Goal: Task Accomplishment & Management: Use online tool/utility

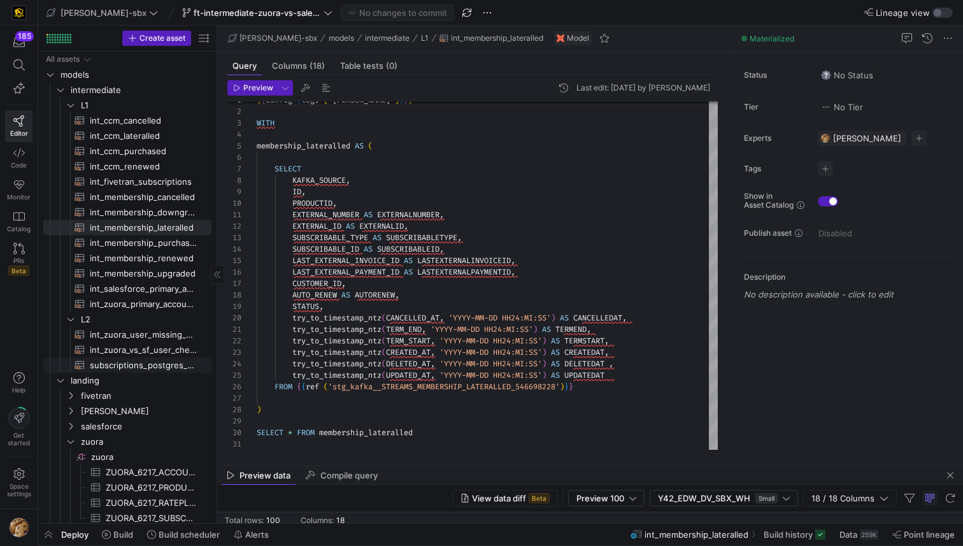
scroll to position [64, 0]
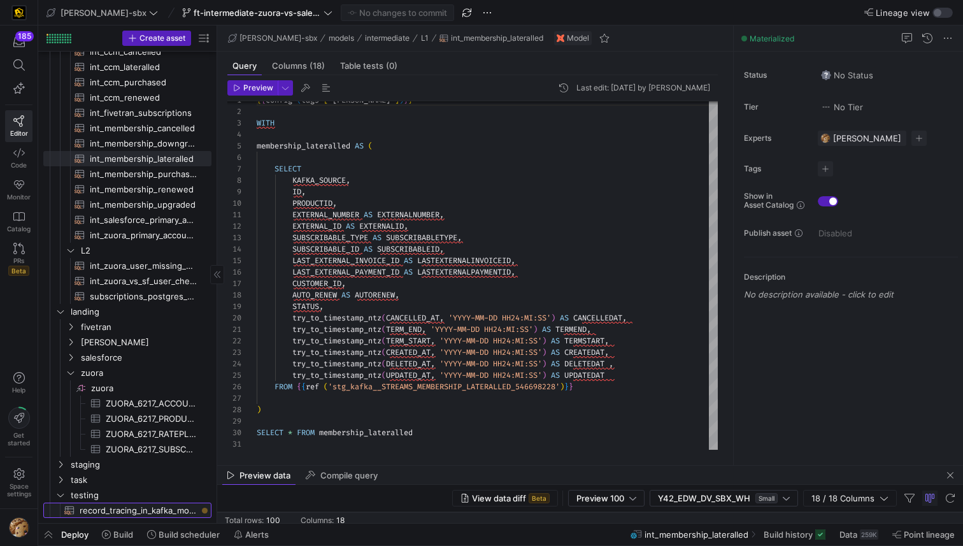
click at [123, 508] on span "record_tracing_in_kafka_models​​​​​​​​​​" at bounding box center [138, 510] width 117 height 15
type textarea "{{config(materialized = 'table')}} -- get all of our sources WITH z AS ( SELECT…"
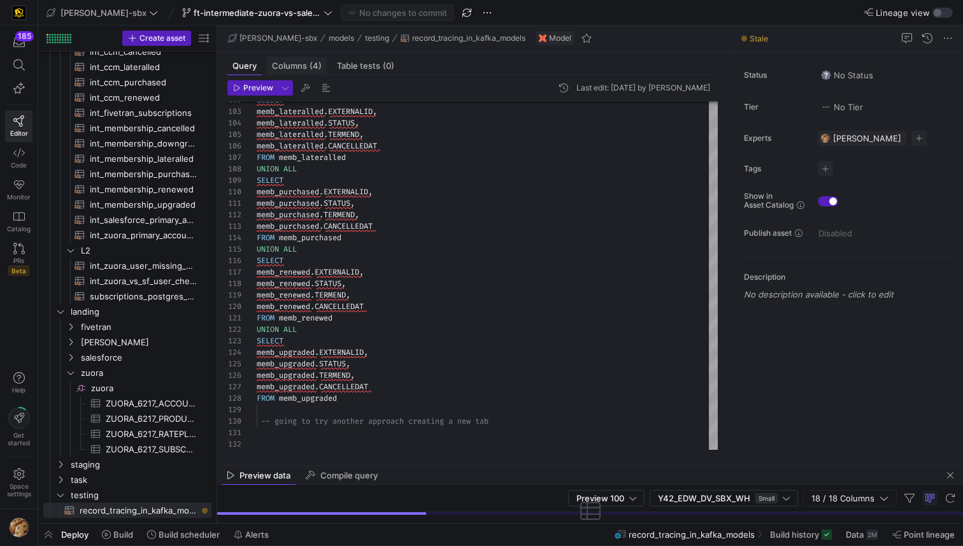
click at [290, 67] on span "Columns (4)" at bounding box center [297, 66] width 50 height 8
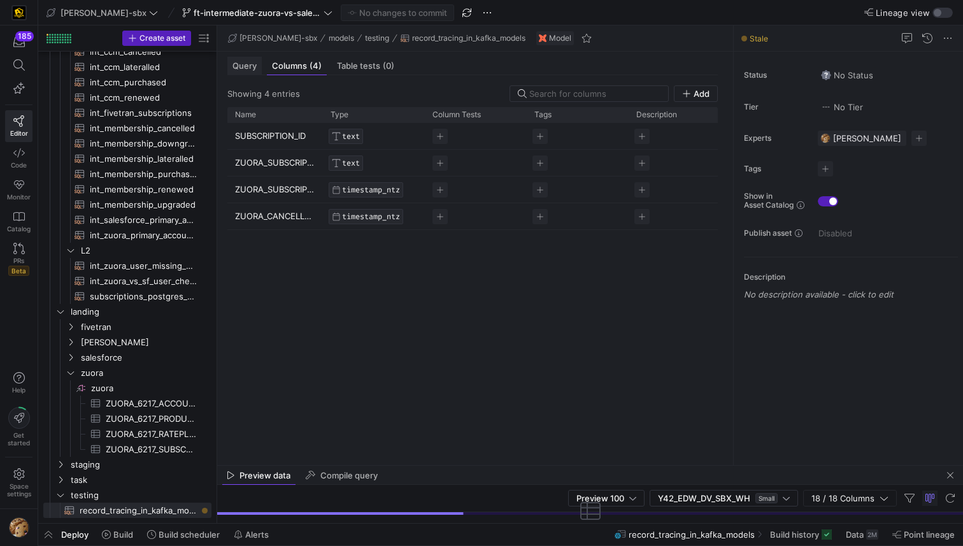
click at [245, 63] on span "Query" at bounding box center [245, 66] width 24 height 8
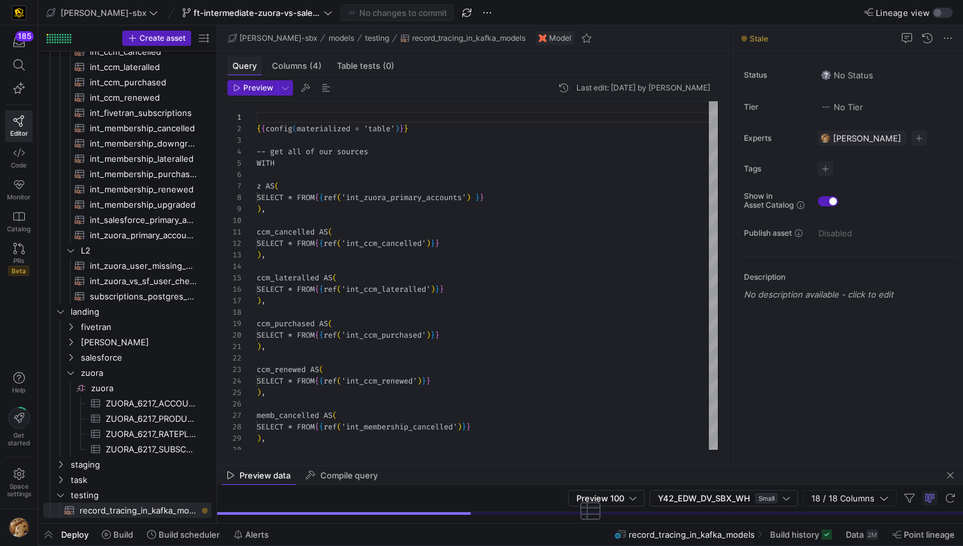
scroll to position [115, 0]
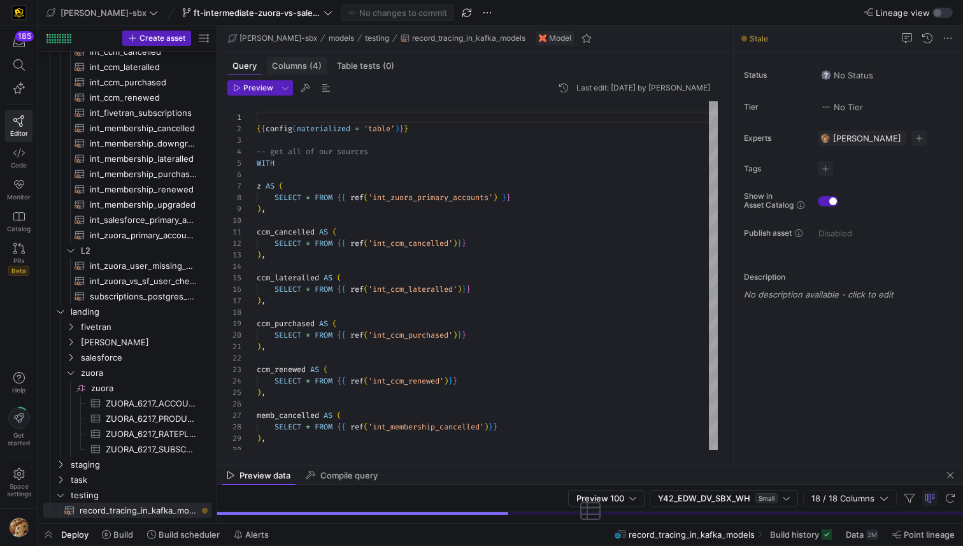
click at [304, 62] on span "Columns (4)" at bounding box center [297, 66] width 50 height 8
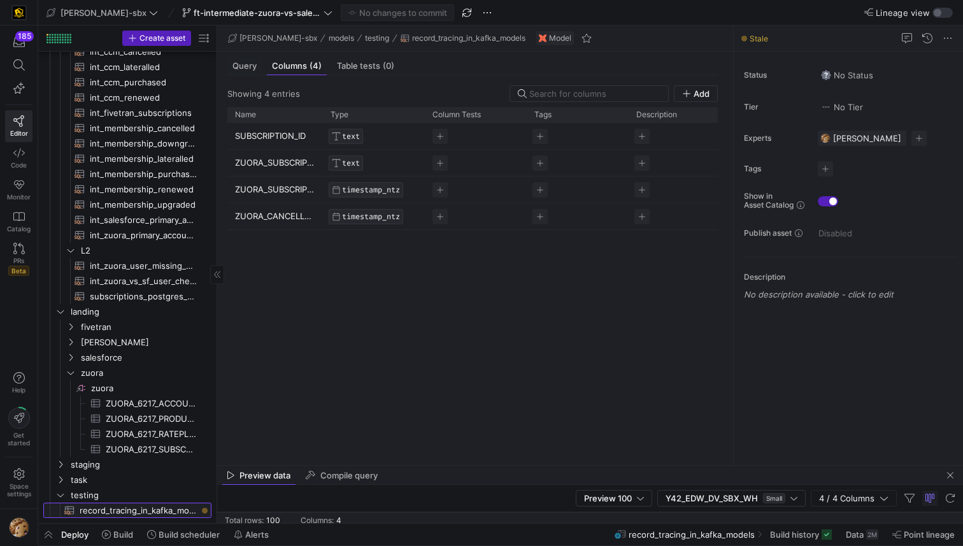
click at [110, 506] on span "record_tracing_in_kafka_models​​​​​​​​​​" at bounding box center [138, 510] width 117 height 15
click at [251, 66] on span "Query" at bounding box center [245, 66] width 24 height 8
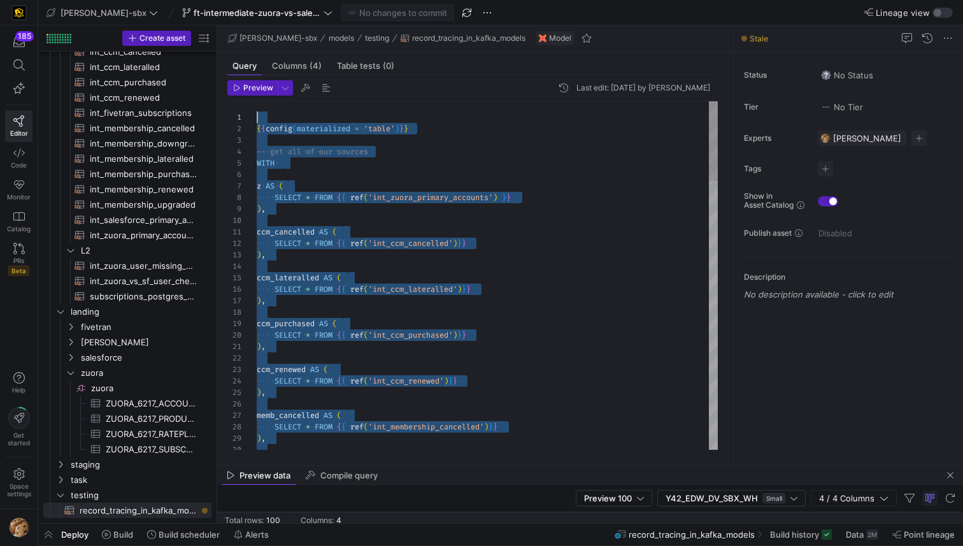
drag, startPoint x: 348, startPoint y: 404, endPoint x: 247, endPoint y: 115, distance: 306.4
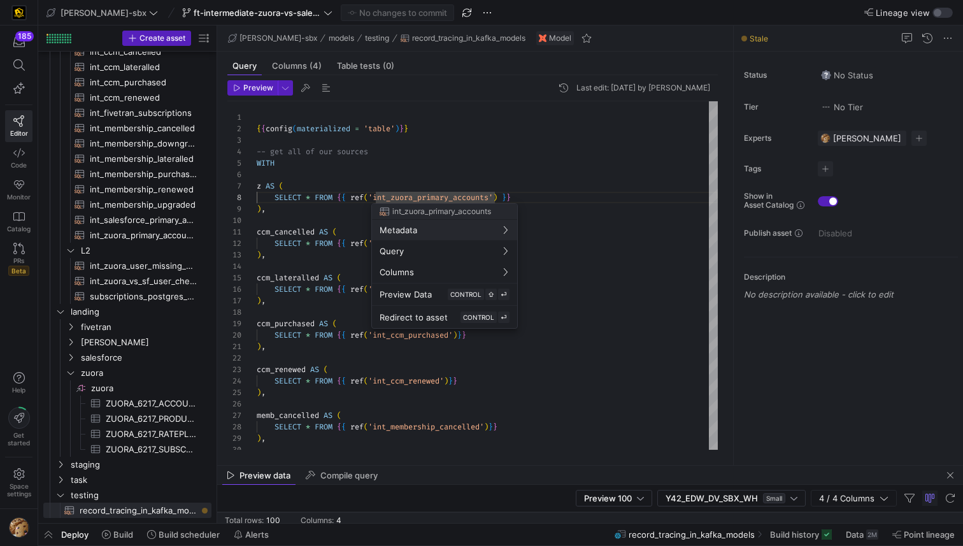
click at [421, 154] on div at bounding box center [481, 273] width 963 height 546
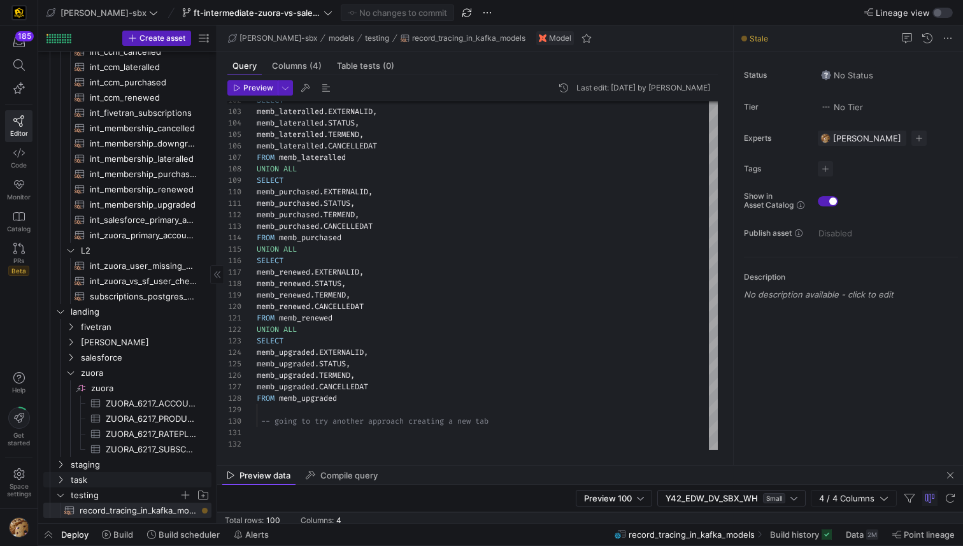
click at [106, 489] on span "testing" at bounding box center [125, 495] width 108 height 15
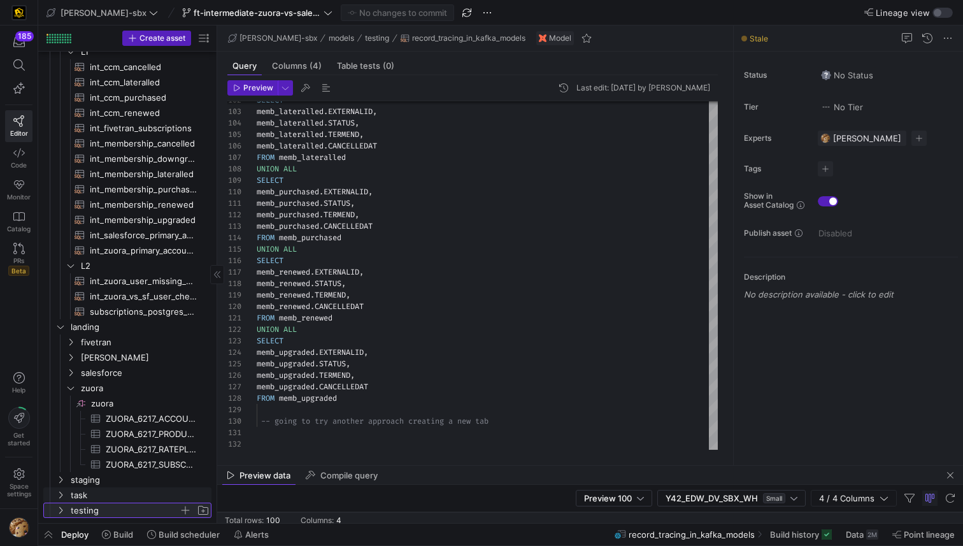
scroll to position [48, 0]
click at [104, 487] on link "staging" at bounding box center [127, 479] width 168 height 15
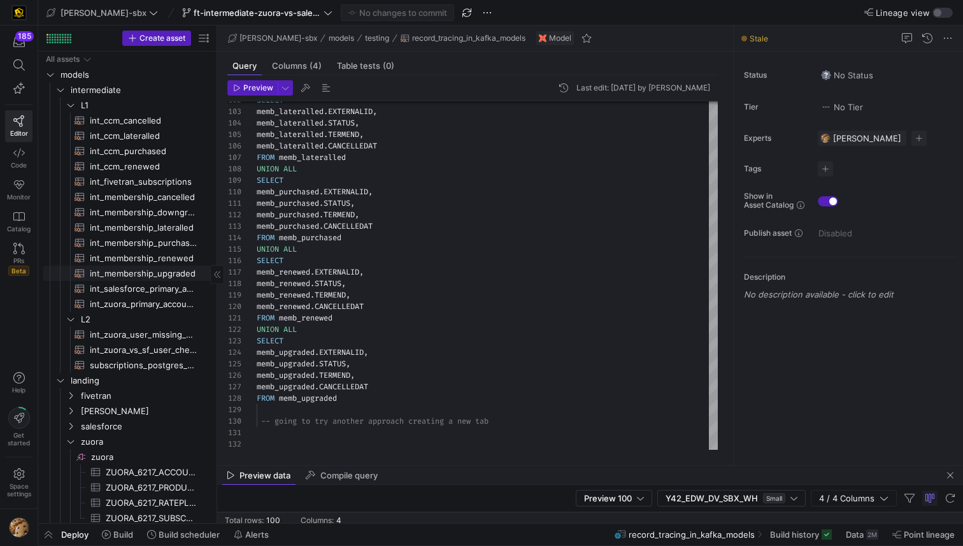
scroll to position [110, 0]
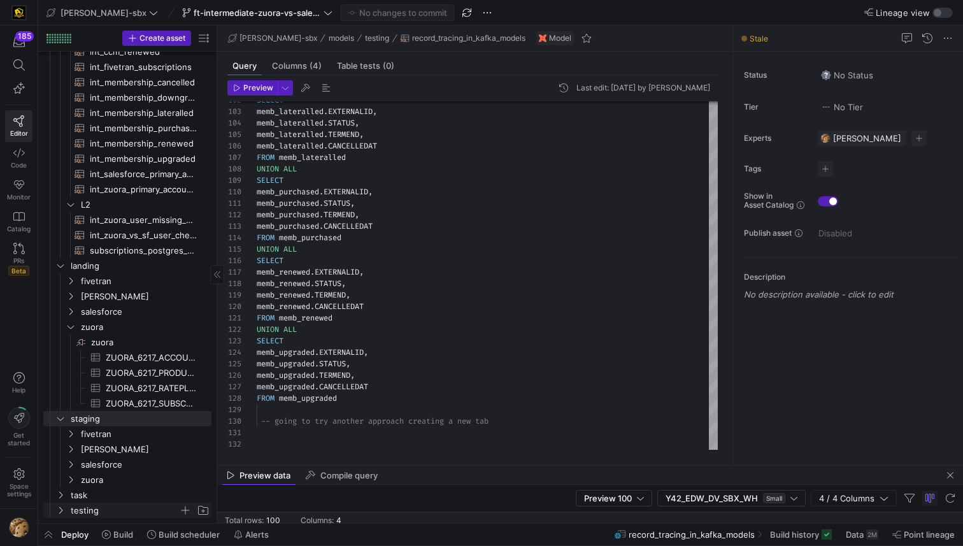
click at [79, 513] on span "testing" at bounding box center [125, 510] width 108 height 15
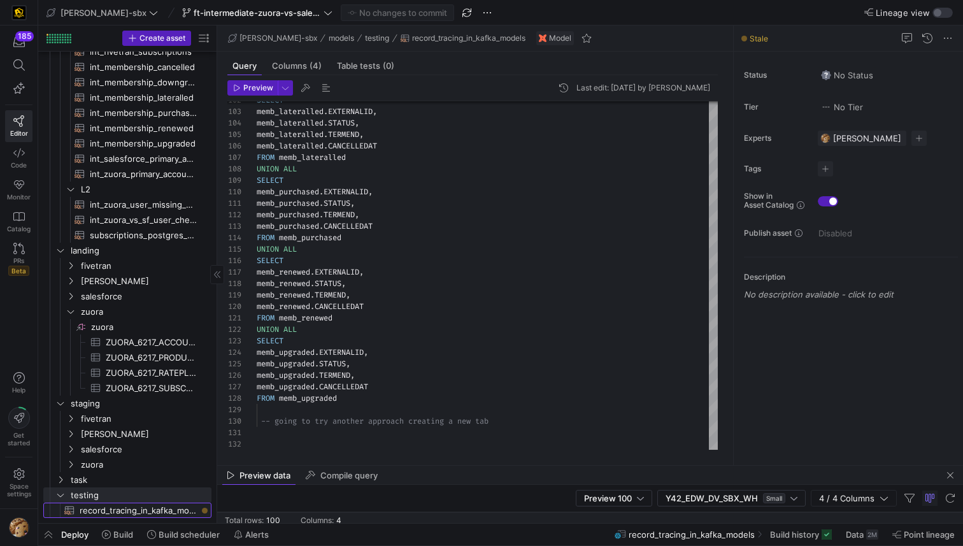
click at [94, 513] on span "record_tracing_in_kafka_models​​​​​​​​​​" at bounding box center [138, 510] width 117 height 15
click at [389, 76] on div "Preview Last edit: [DATE] by [PERSON_NAME] 102 103 104 105 106 107 108 109 110 …" at bounding box center [472, 265] width 511 height 380
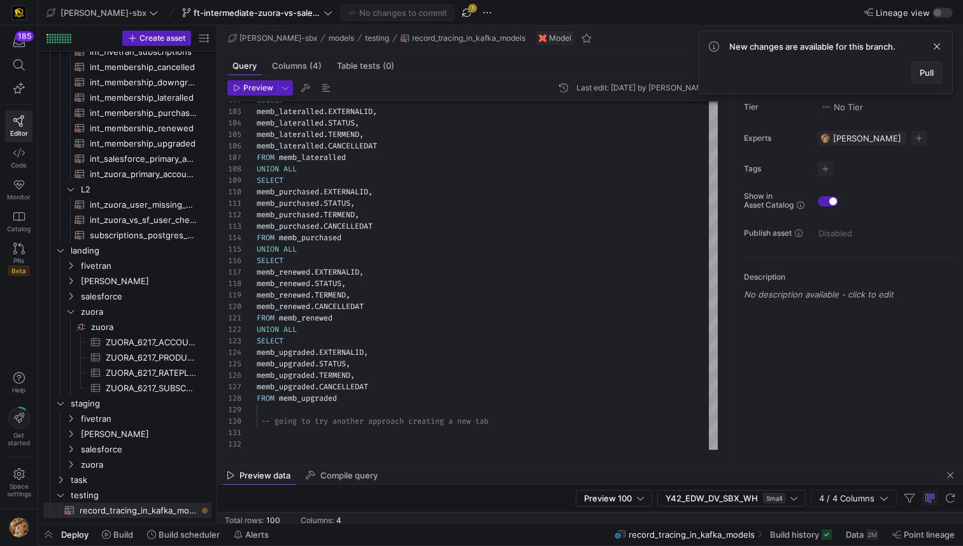
click at [921, 79] on span at bounding box center [926, 72] width 29 height 20
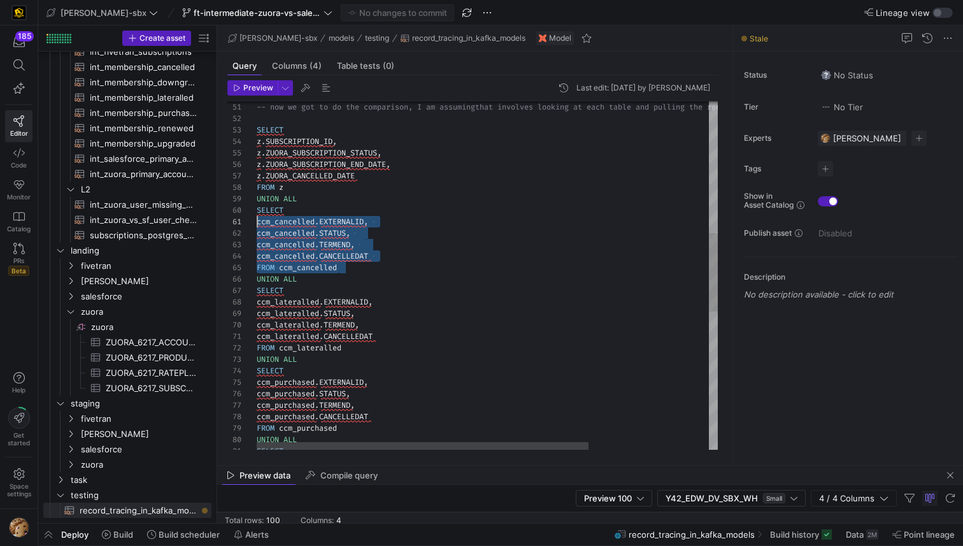
scroll to position [103, 0]
drag, startPoint x: 350, startPoint y: 266, endPoint x: 238, endPoint y: 212, distance: 125.1
click at [257, 212] on div "z . ZUORA_SUBSCRIPTION_STATUS , z . ZUORA_SUBSCRIPTION_END_DATE , z . ZUORA_CAN…" at bounding box center [570, 289] width 627 height 1543
click at [347, 178] on div "z . ZUORA_SUBSCRIPTION_STATUS , z . ZUORA_SUBSCRIPTION_END_DATE , z . ZUORA_CAN…" at bounding box center [570, 289] width 627 height 1543
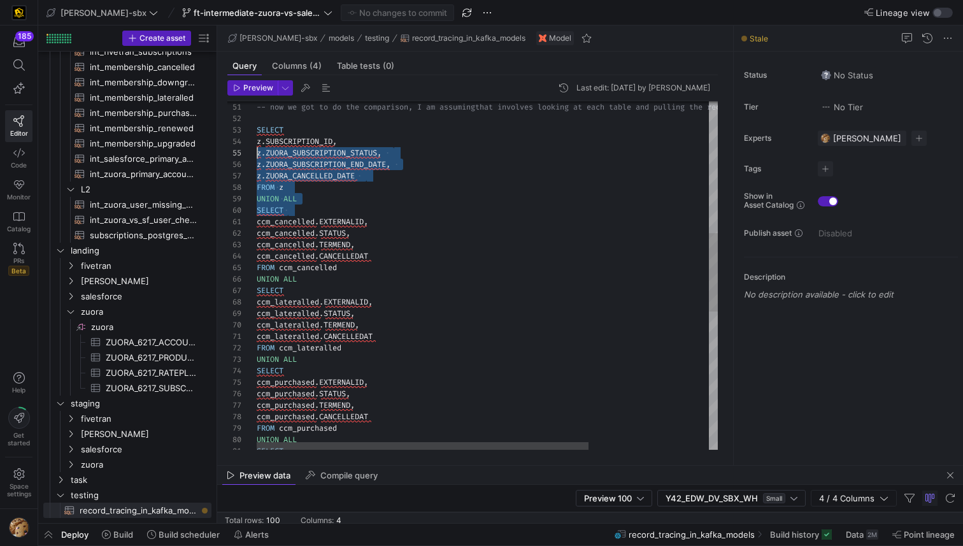
scroll to position [34, 0]
drag, startPoint x: 304, startPoint y: 204, endPoint x: 233, endPoint y: 145, distance: 92.7
click at [257, 145] on div "z . ZUORA_SUBSCRIPTION_STATUS , z . ZUORA_SUBSCRIPTION_END_DATE , z . ZUORA_CAN…" at bounding box center [570, 289] width 627 height 1543
click at [309, 181] on div "z . ZUORA_SUBSCRIPTION_STATUS , z . ZUORA_SUBSCRIPTION_END_DATE , z . ZUORA_CAN…" at bounding box center [570, 289] width 627 height 1543
click at [311, 192] on div "z . ZUORA_SUBSCRIPTION_STATUS , z . ZUORA_SUBSCRIPTION_END_DATE , z . ZUORA_CAN…" at bounding box center [570, 289] width 627 height 1543
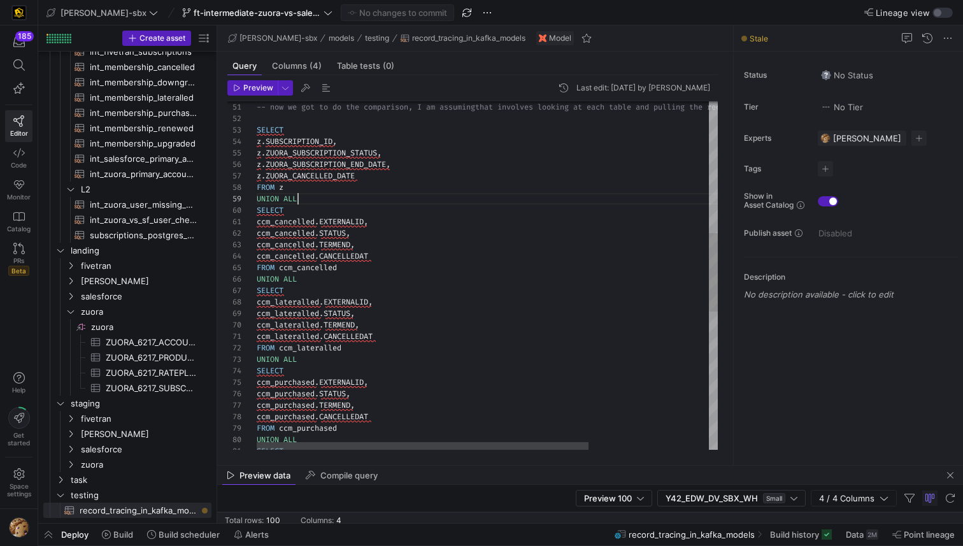
scroll to position [23, 0]
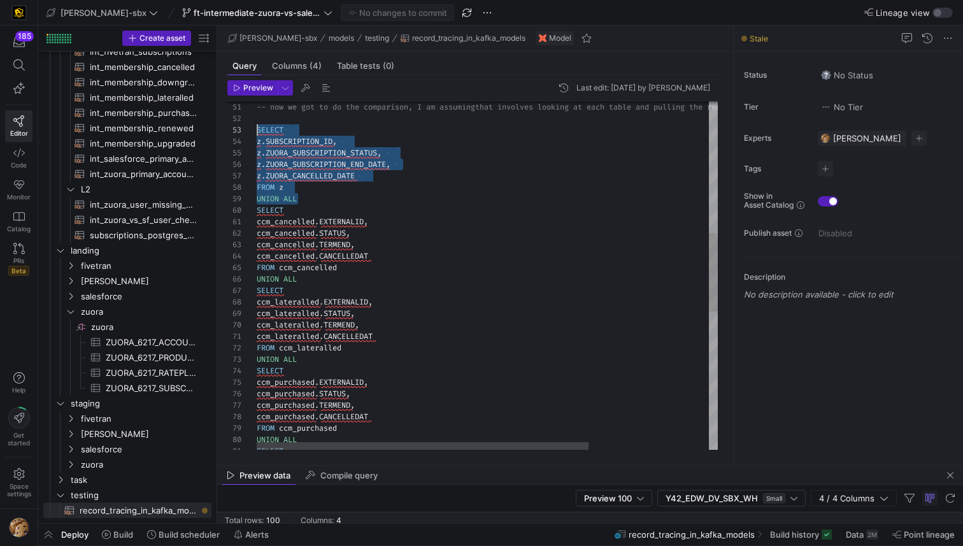
drag, startPoint x: 311, startPoint y: 197, endPoint x: 240, endPoint y: 125, distance: 101.3
click at [257, 125] on div "z . ZUORA_SUBSCRIPTION_STATUS , z . ZUORA_SUBSCRIPTION_END_DATE , z . ZUORA_CAN…" at bounding box center [570, 289] width 627 height 1543
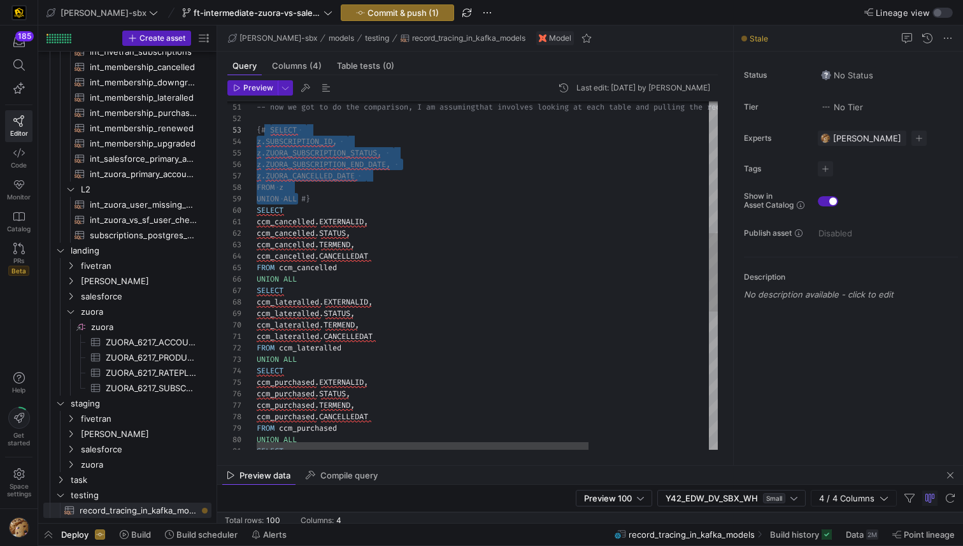
click at [415, 187] on div "z.ZUORA_SUBSCRIPTION_STATUS, z.ZUORA_SUBSCRIPTION_END_DATE, z.ZUORA_CANCELLED_D…" at bounding box center [570, 289] width 627 height 1543
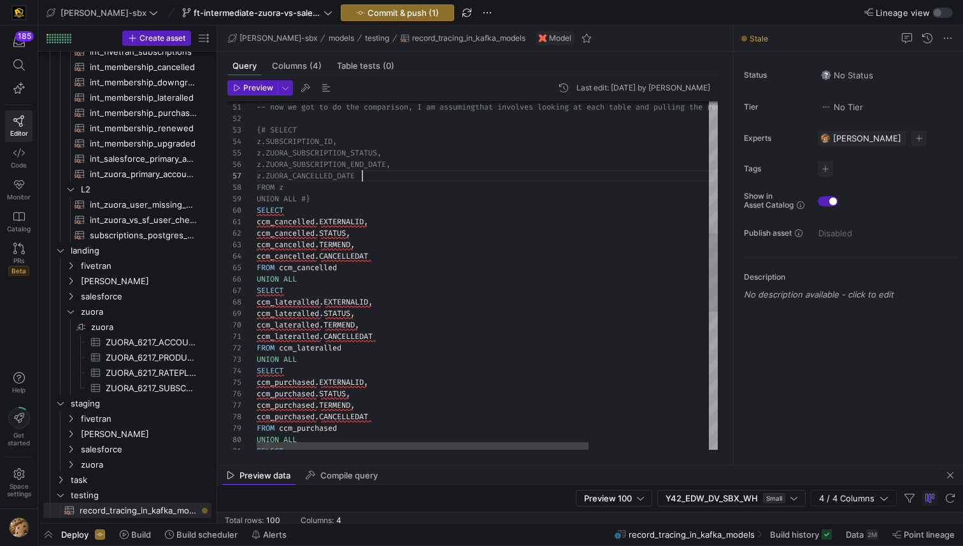
scroll to position [69, 106]
click at [372, 173] on div "z.ZUORA_SUBSCRIPTION_STATUS, z.ZUORA_SUBSCRIPTION_END_DATE, z.ZUORA_CANCELLED_D…" at bounding box center [570, 289] width 627 height 1543
click at [361, 266] on div "z.ZUORA_SUBSCRIPTION_STATUS, z.ZUORA_SUBSCRIPTION_END_DATE, z.ZUORA_CANCELLED_D…" at bounding box center [570, 289] width 627 height 1543
click at [393, 255] on div "z.ZUORA_SUBSCRIPTION_STATUS, z.ZUORA_SUBSCRIPTION_END_DATE, z.ZUORA_CANCELLED_D…" at bounding box center [570, 289] width 627 height 1543
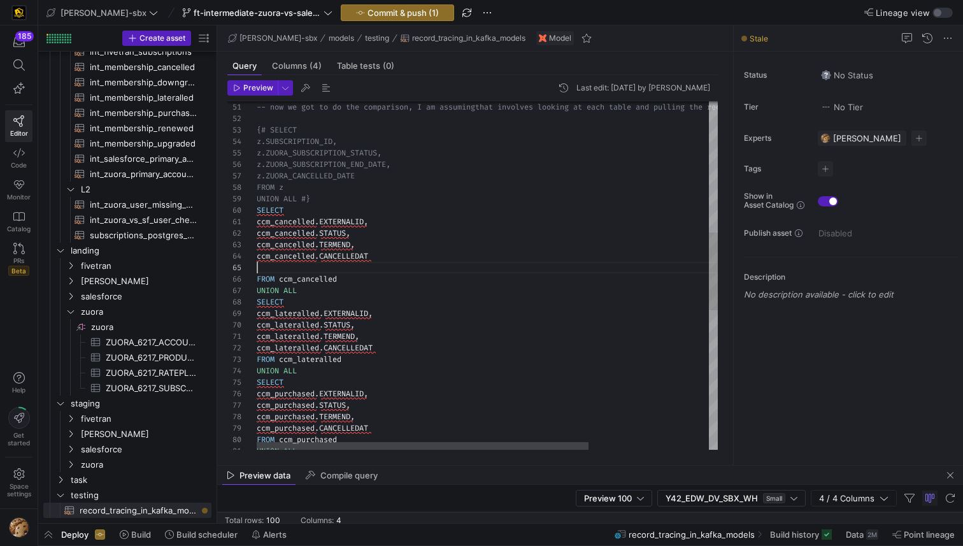
scroll to position [46, 0]
click at [125, 117] on span "int_membership_purchased​​​​​​​​​​" at bounding box center [143, 113] width 107 height 15
type textarea "{{config (tags=["kafka_joined_view"])}} {{config (materialized = 'table')}} WIT…"
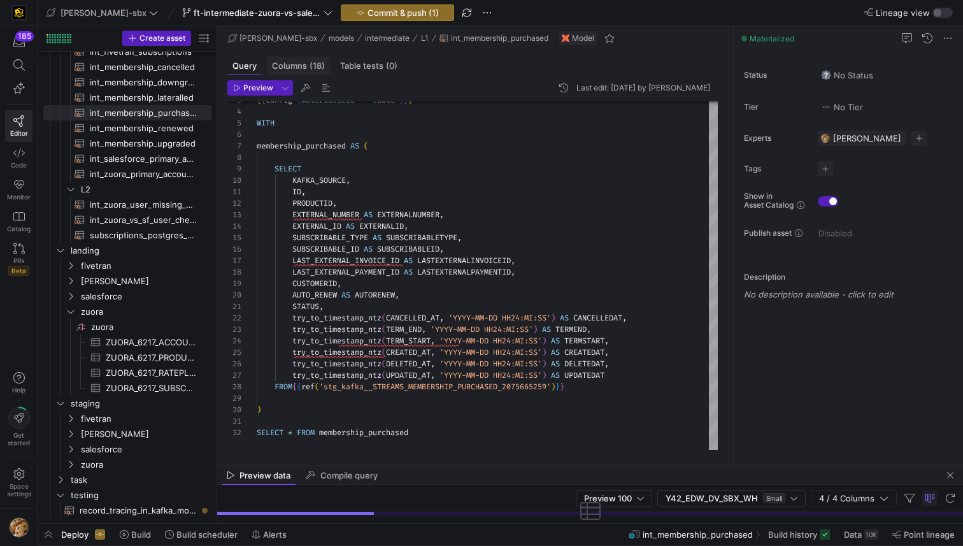
click at [289, 62] on span "Columns (18)" at bounding box center [298, 66] width 53 height 8
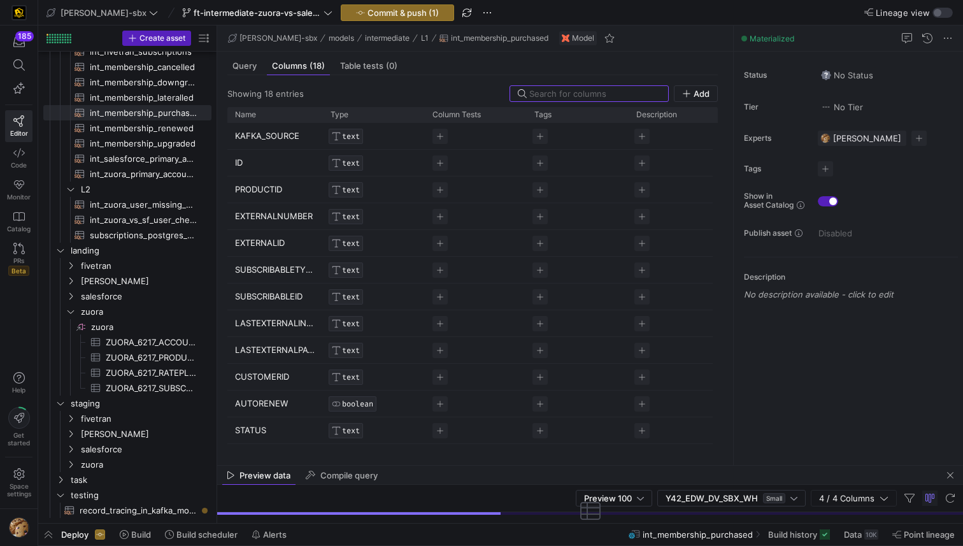
click at [242, 134] on p "KAFKA_SOURCE" at bounding box center [275, 136] width 80 height 25
click at [242, 134] on input "KAFKA_SOURCE" at bounding box center [269, 136] width 68 height 24
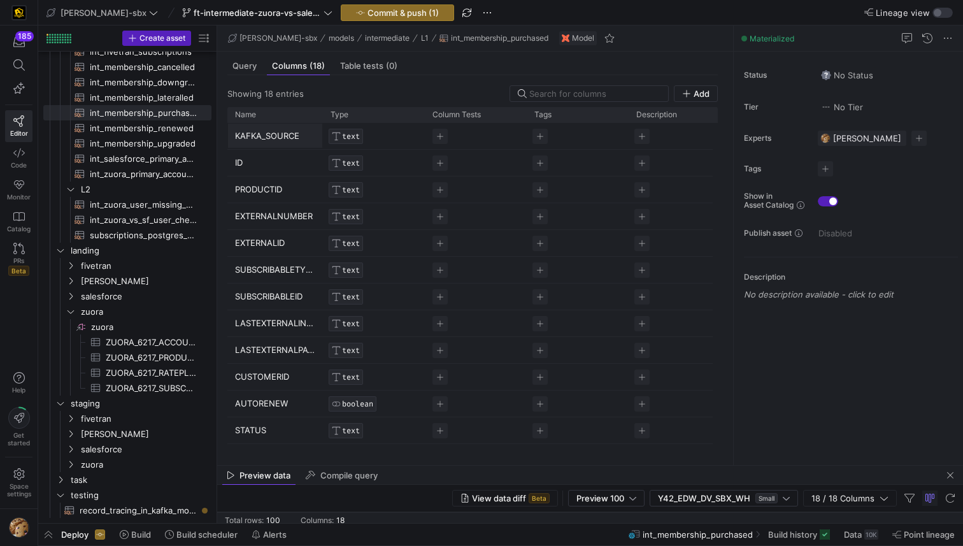
click at [378, 175] on div "TEXT" at bounding box center [374, 163] width 102 height 26
click at [151, 238] on span "subscriptions_postgres_kafka_joined_view​​​​​​​​​​" at bounding box center [143, 235] width 107 height 15
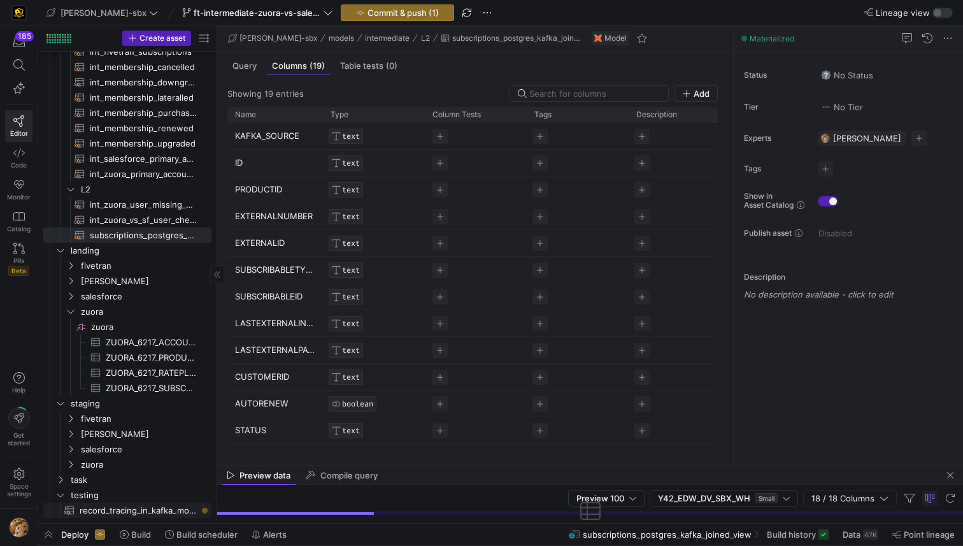
click at [132, 506] on span "record_tracing_in_kafka_models​​​​​​​​​​" at bounding box center [138, 510] width 117 height 15
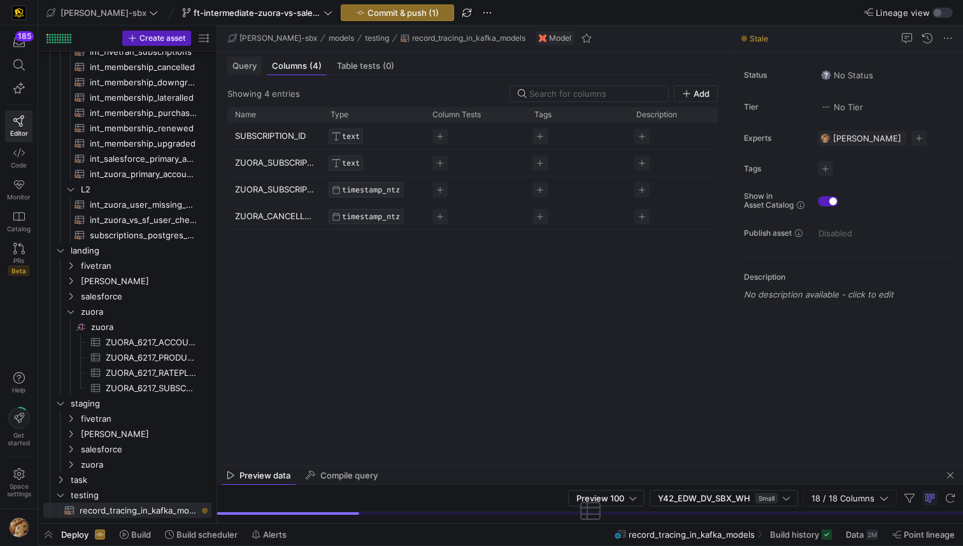
click at [245, 63] on span "Query" at bounding box center [245, 66] width 24 height 8
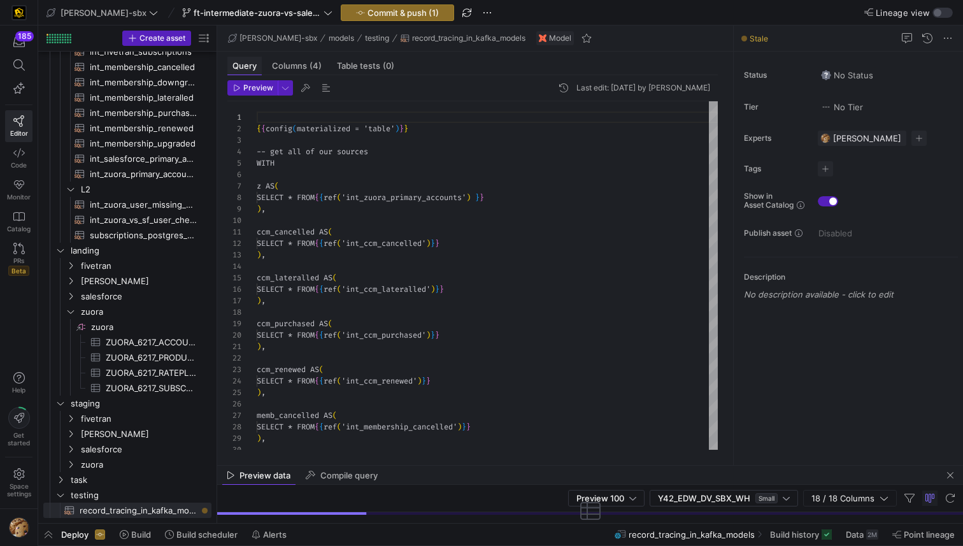
scroll to position [115, 0]
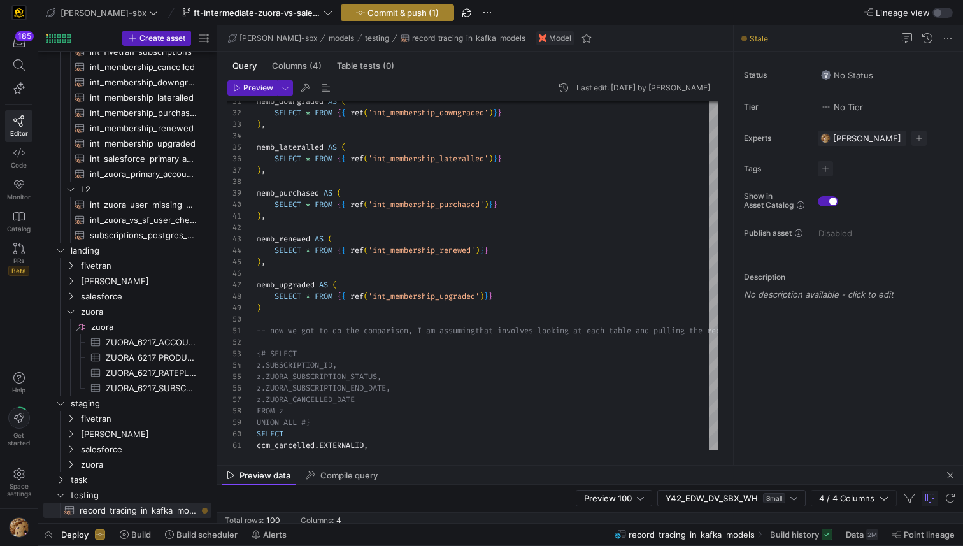
click at [368, 15] on span "Commit & push (1)" at bounding box center [403, 13] width 71 height 10
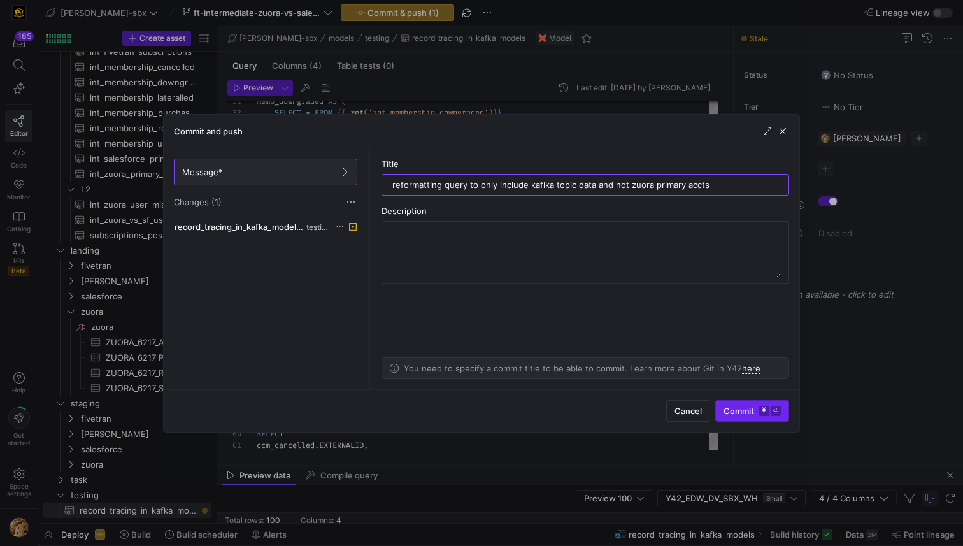
type input "reformatting query to only include kaflka topic data and not zuora primary accts"
click at [741, 407] on span "Commit ⌘ ⏎" at bounding box center [752, 411] width 57 height 10
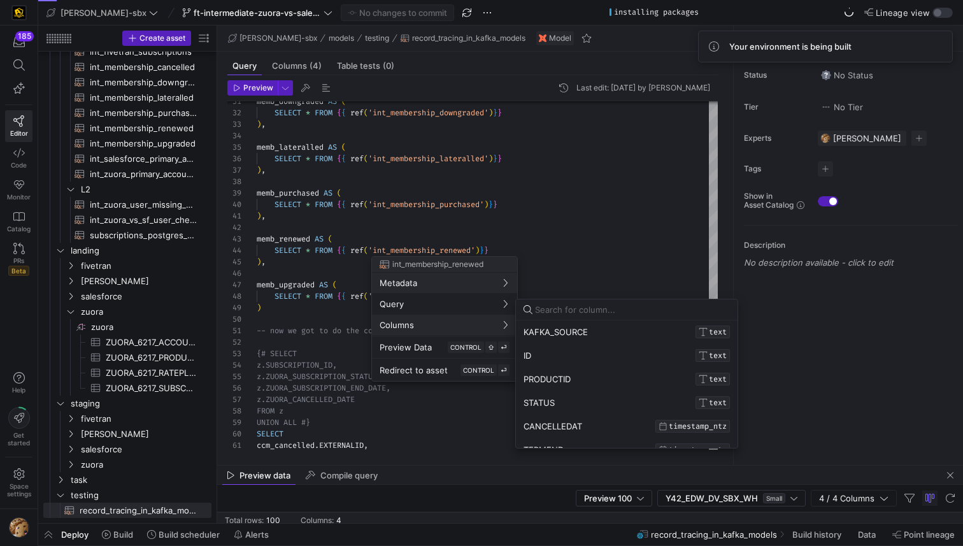
click at [111, 536] on div at bounding box center [481, 273] width 963 height 546
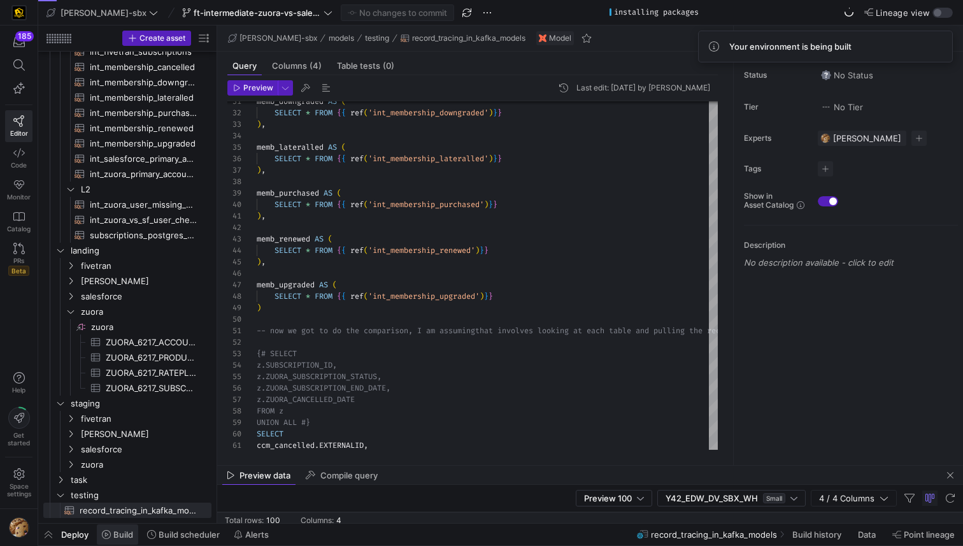
click at [115, 533] on span "Build" at bounding box center [123, 534] width 20 height 10
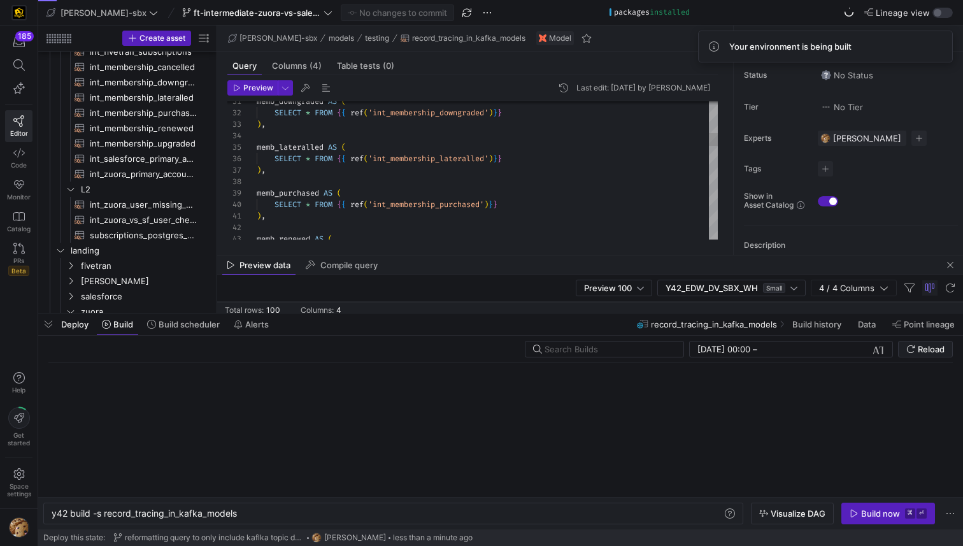
scroll to position [0, 187]
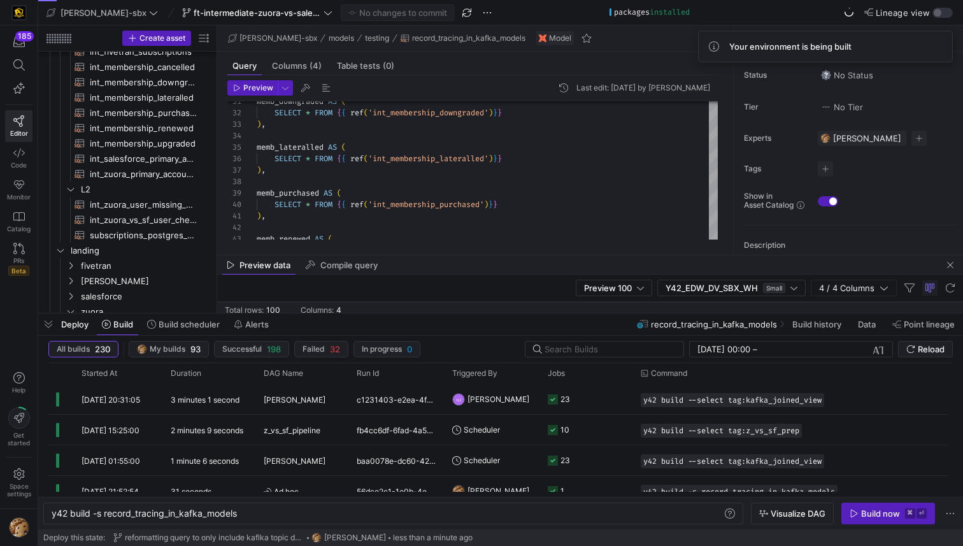
click at [486, 259] on div "Preview data Compile query" at bounding box center [590, 264] width 746 height 19
click at [482, 257] on div "Preview data Compile query" at bounding box center [590, 264] width 746 height 19
click at [950, 267] on span "button" at bounding box center [950, 264] width 15 height 15
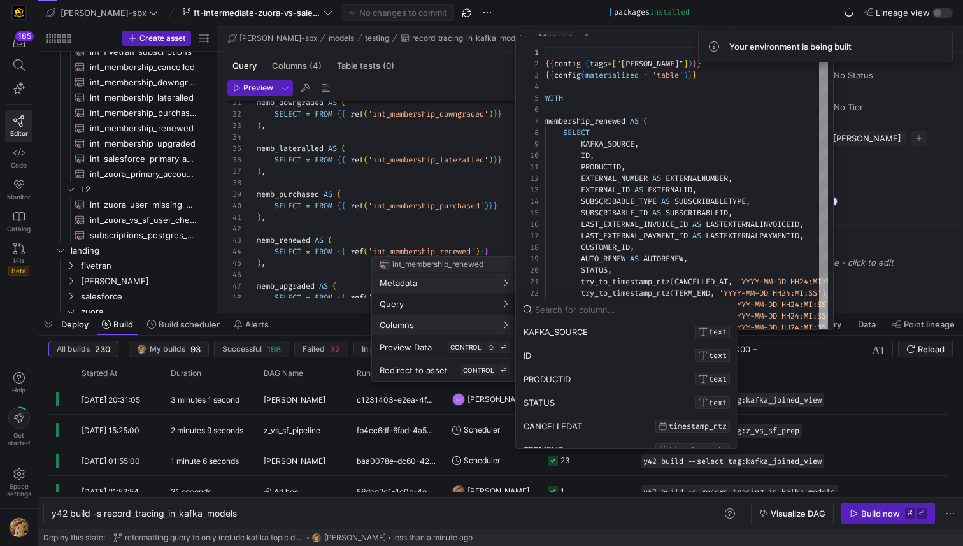
scroll to position [0, 0]
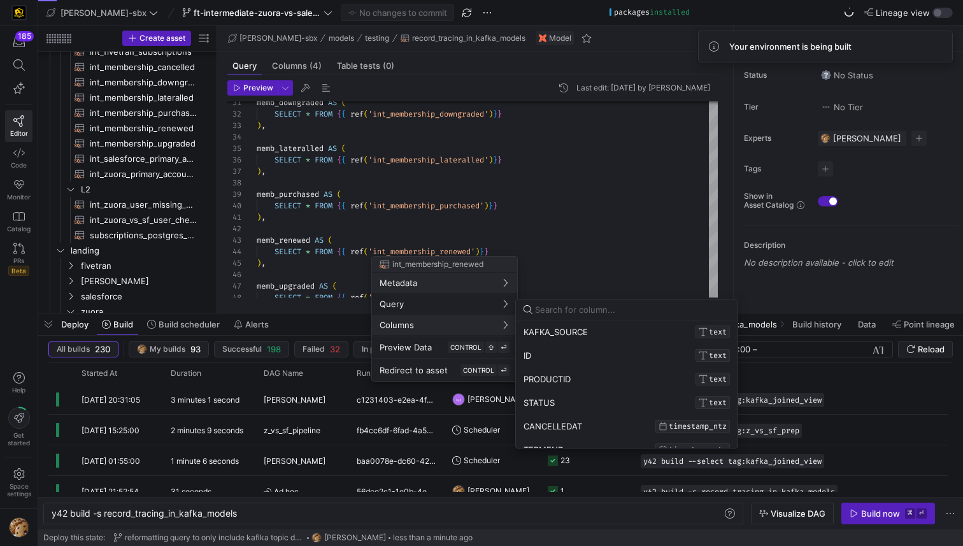
click at [268, 304] on div at bounding box center [481, 273] width 963 height 546
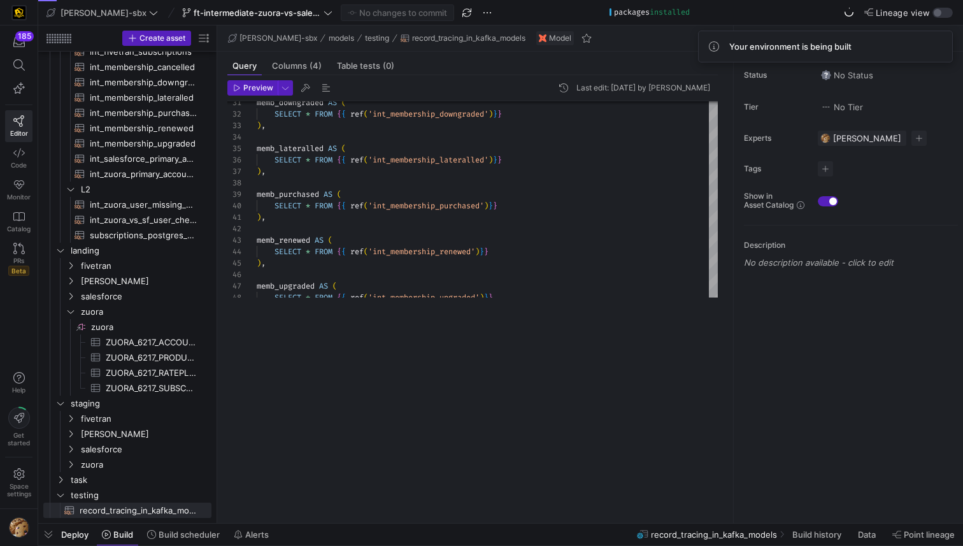
drag, startPoint x: 271, startPoint y: 312, endPoint x: 269, endPoint y: 545, distance: 233.2
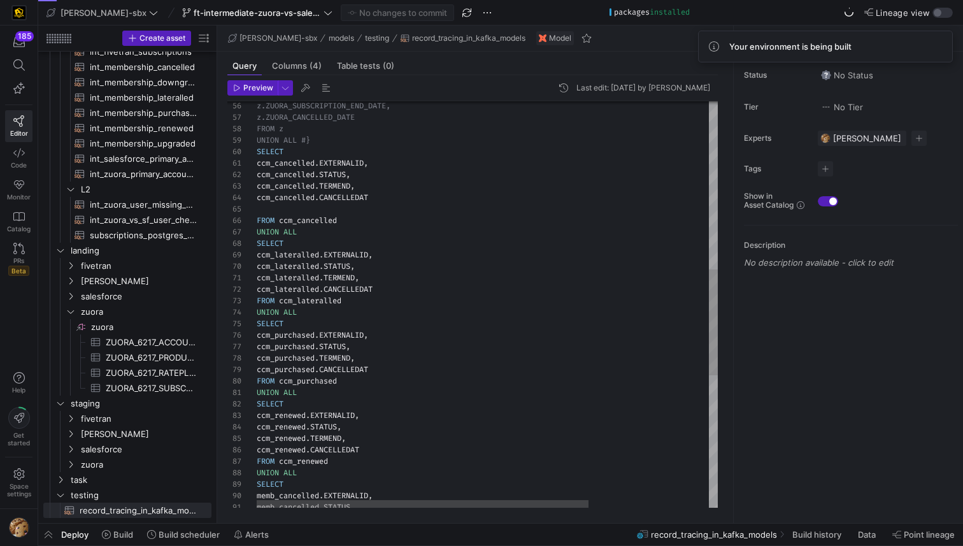
click at [388, 203] on div "z.ZUORA_SUBSCRIPTION_END_DATE, z.ZUORA_CANCELLED_DATE FROM z UNION ALL #} SELEC…" at bounding box center [570, 236] width 627 height 1554
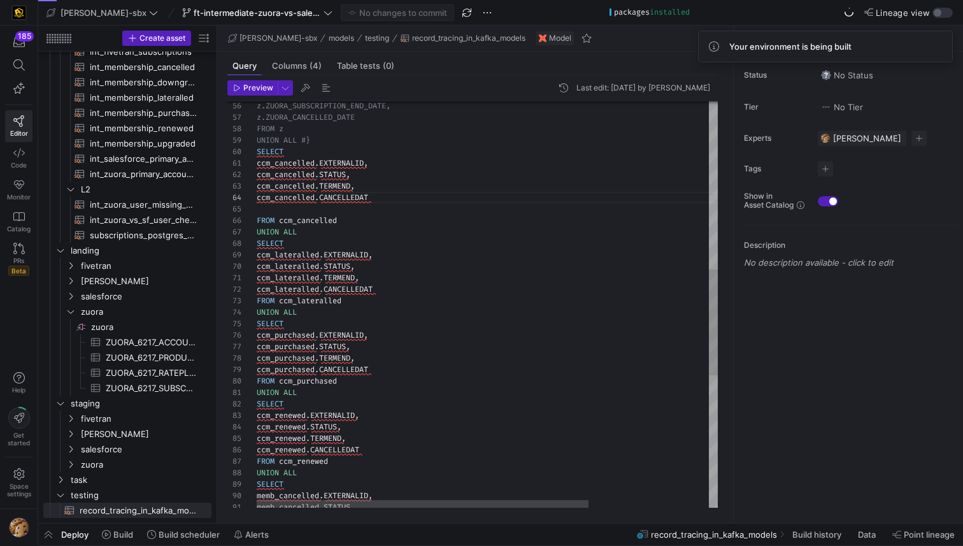
scroll to position [46, 0]
click at [330, 211] on div "z.ZUORA_SUBSCRIPTION_END_DATE, z.ZUORA_CANCELLED_DATE FROM z UNION ALL #} SELEC…" at bounding box center [570, 236] width 627 height 1554
click at [331, 301] on div "z.ZUORA_SUBSCRIPTION_END_DATE, z.ZUORA_CANCELLED_DATE FROM z UNION ALL #} SELEC…" at bounding box center [570, 236] width 627 height 1554
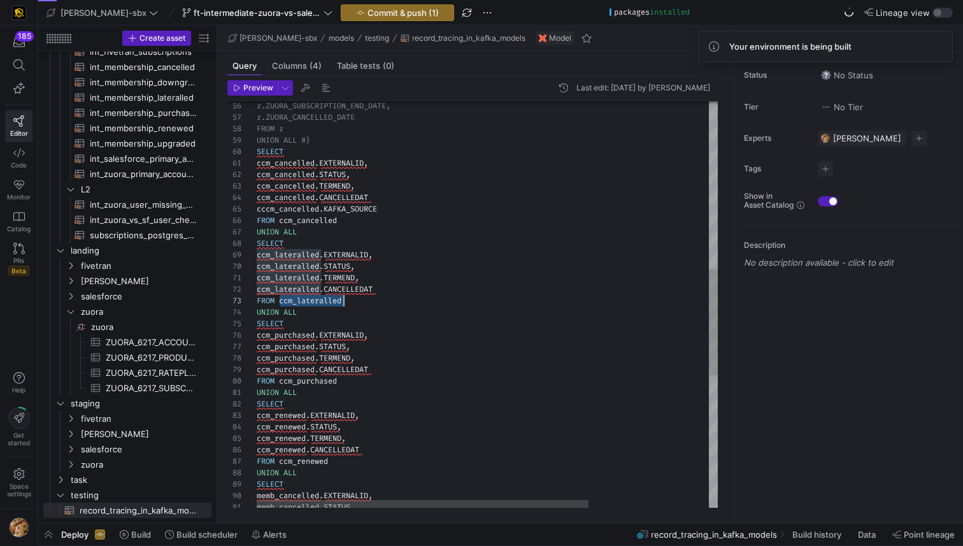
click at [331, 301] on div "z.ZUORA_SUBSCRIPTION_END_DATE, z.ZUORA_CANCELLED_DATE FROM z UNION ALL #} SELEC…" at bounding box center [570, 236] width 627 height 1554
click at [385, 290] on div "z.ZUORA_SUBSCRIPTION_END_DATE, z.ZUORA_CANCELLED_DATE FROM z UNION ALL #} SELEC…" at bounding box center [570, 236] width 627 height 1554
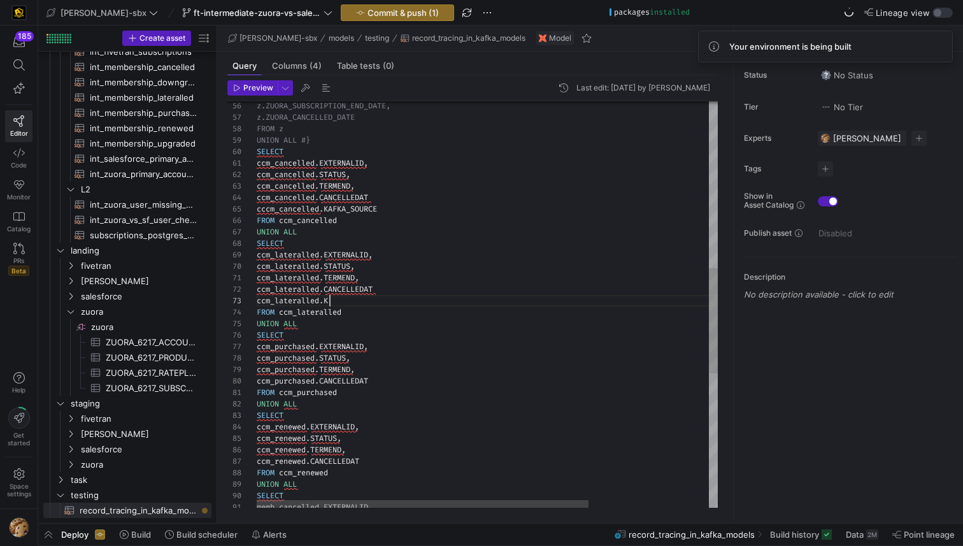
scroll to position [23, 78]
click at [352, 211] on div "z.ZUORA_SUBSCRIPTION_END_DATE, z.ZUORA_CANCELLED_DATE FROM z UNION ALL #} SELEC…" at bounding box center [570, 242] width 627 height 1566
click at [332, 303] on div "z.ZUORA_SUBSCRIPTION_END_DATE, z.ZUORA_CANCELLED_DATE FROM z UNION ALL #} SELEC…" at bounding box center [570, 242] width 627 height 1566
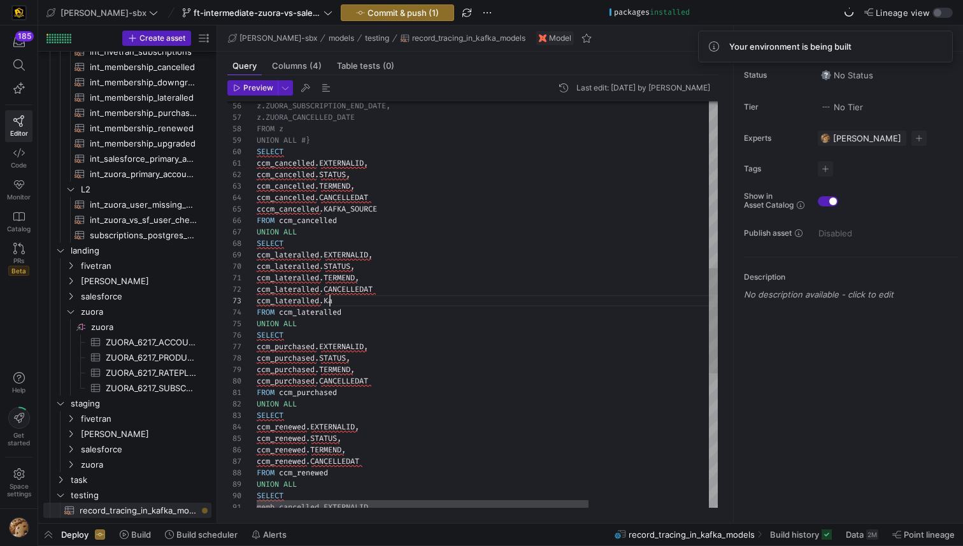
click at [332, 303] on div "z.ZUORA_SUBSCRIPTION_END_DATE, z.ZUORA_CANCELLED_DATE FROM z UNION ALL #} SELEC…" at bounding box center [570, 242] width 627 height 1566
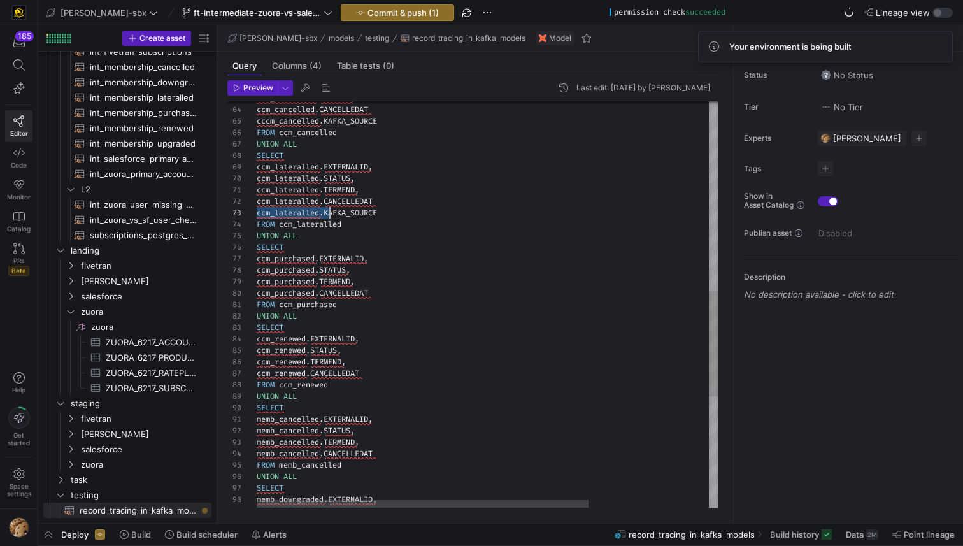
scroll to position [23, 123]
drag, startPoint x: 257, startPoint y: 214, endPoint x: 401, endPoint y: 215, distance: 144.6
click at [401, 215] on div "ccm_cancelled . TERMEND , ccm_cancelled . CANCELLEDAT cccm_cancelled . KAFKA_SO…" at bounding box center [570, 154] width 627 height 1566
click at [380, 297] on div "ccm_cancelled . TERMEND , ccm_cancelled . CANCELLEDAT cccm_cancelled . KAFKA_SO…" at bounding box center [570, 154] width 627 height 1566
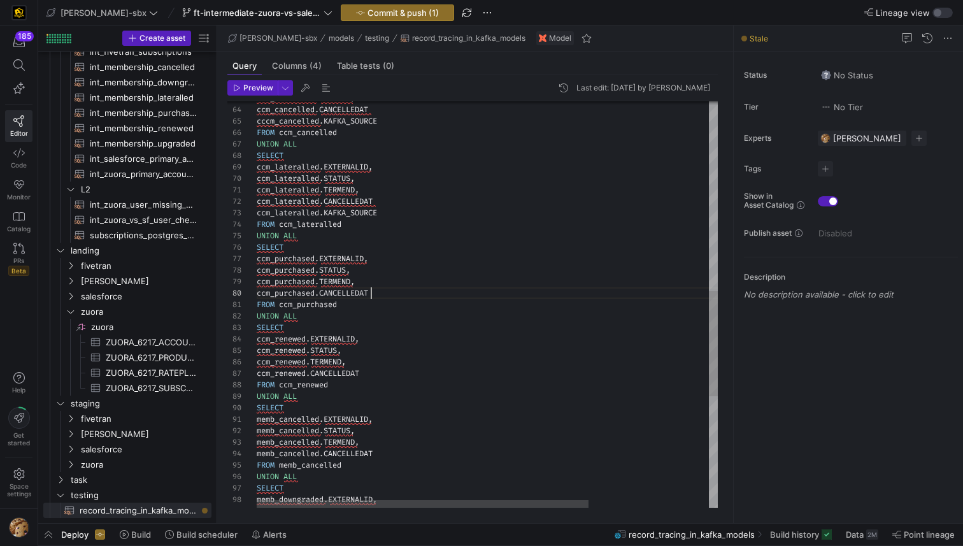
scroll to position [103, 119]
click at [386, 203] on div "ccm_cancelled . TERMEND , ccm_cancelled . CANCELLEDAT cccm_cancelled . KAFKA_SO…" at bounding box center [570, 154] width 627 height 1566
click at [378, 108] on div "ccm_cancelled . TERMEND , ccm_cancelled . CANCELLEDAT cccm_cancelled . KAFKA_SO…" at bounding box center [570, 154] width 627 height 1566
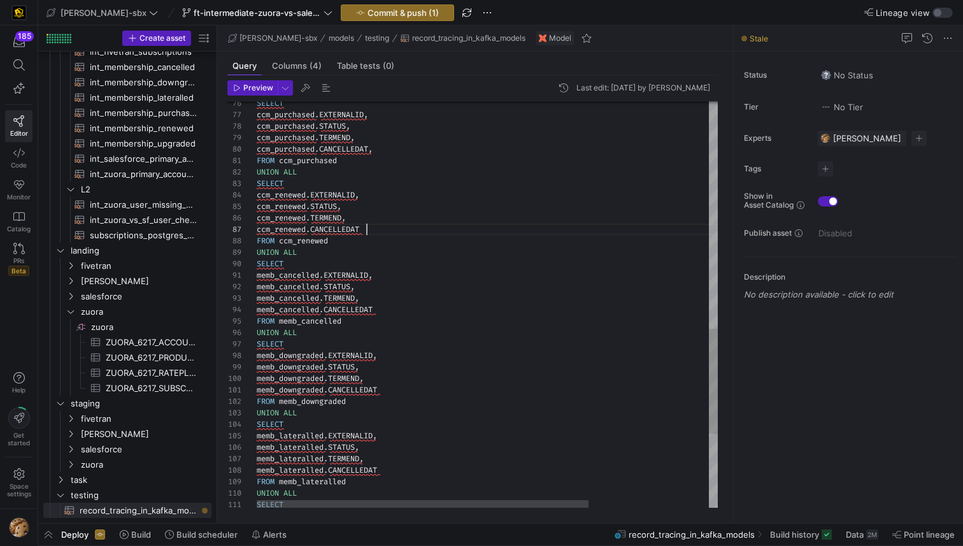
click at [373, 227] on div "SELECT ccm_purchased . EXTERNALID , ccm_purchased . STATUS , ccm_purchased . TE…" at bounding box center [570, 10] width 627 height 1566
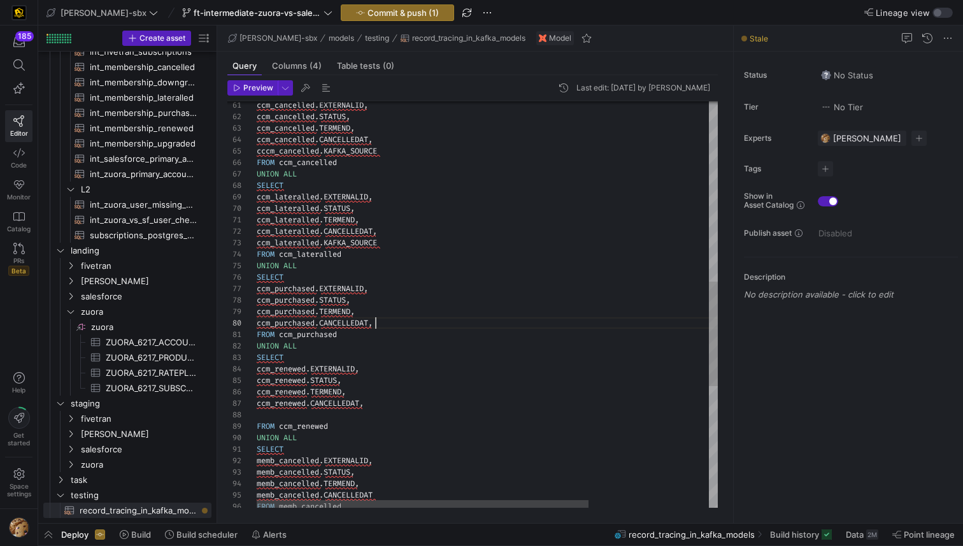
scroll to position [103, 119]
click at [392, 319] on div "SELECT ccm_purchased . EXTERNALID , ccm_purchased . STATUS , ccm_purchased . TE…" at bounding box center [570, 189] width 627 height 1577
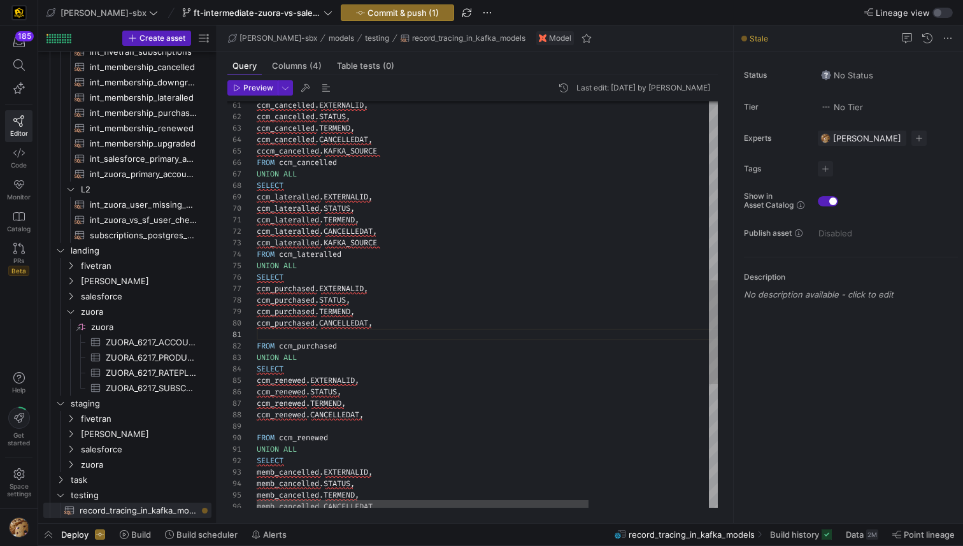
scroll to position [0, 123]
click at [326, 349] on div "SELECT ccm_purchased . EXTERNALID , ccm_purchased . STATUS , ccm_purchased . TE…" at bounding box center [570, 195] width 627 height 1589
click at [301, 335] on div "SELECT ccm_purchased . EXTERNALID , ccm_purchased . STATUS , ccm_purchased . TE…" at bounding box center [570, 195] width 627 height 1589
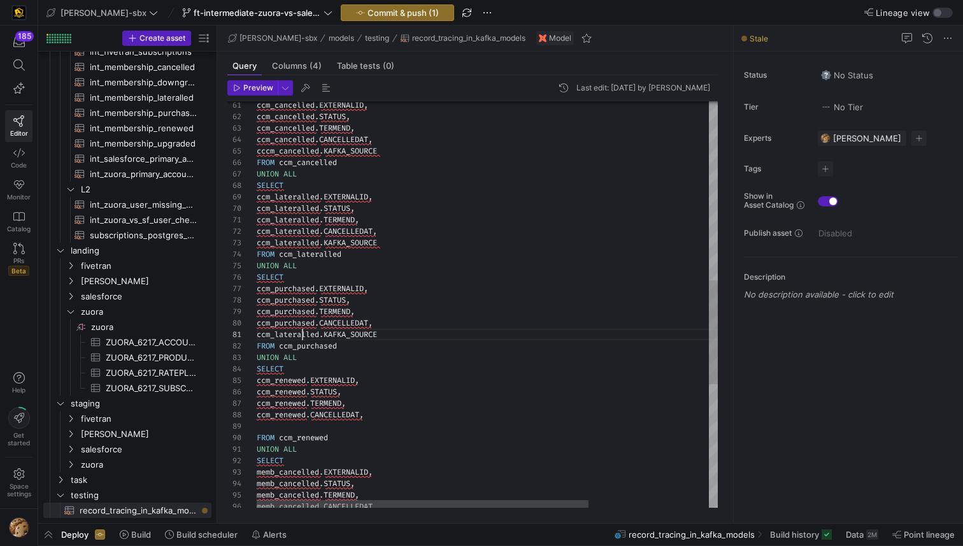
click at [301, 335] on div "SELECT ccm_purchased . EXTERNALID , ccm_purchased . STATUS , ccm_purchased . TE…" at bounding box center [570, 195] width 627 height 1589
click at [350, 335] on div "SELECT ccm_purchased . EXTERNALID , ccm_purchased . STATUS , ccm_purchased . TE…" at bounding box center [570, 195] width 627 height 1589
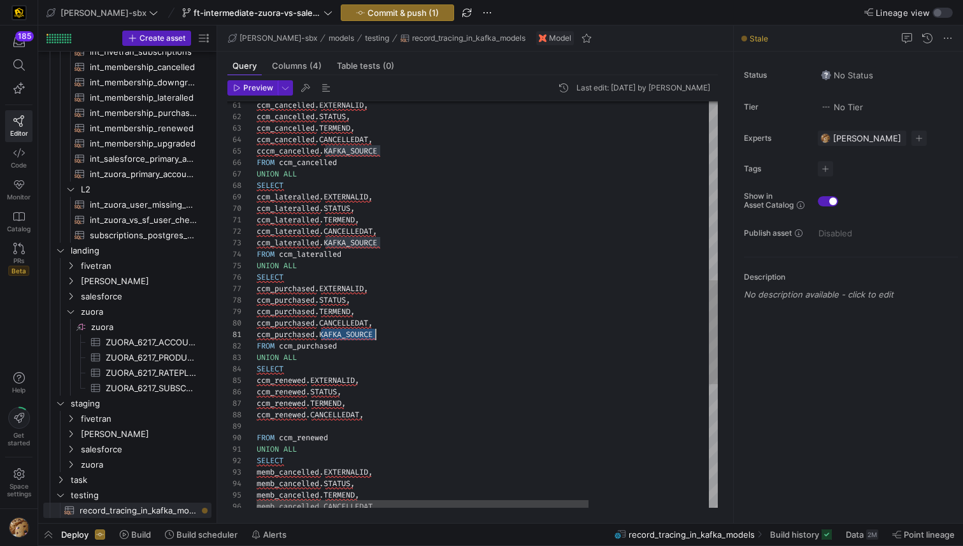
click at [350, 335] on div "SELECT ccm_purchased . EXTERNALID , ccm_purchased . STATUS , ccm_purchased . TE…" at bounding box center [570, 195] width 627 height 1589
click at [320, 429] on div "SELECT ccm_purchased . EXTERNALID , ccm_purchased . STATUS , ccm_purchased . TE…" at bounding box center [570, 195] width 627 height 1589
click at [297, 437] on div "SELECT ccm_purchased . EXTERNALID , ccm_purchased . STATUS , ccm_purchased . TE…" at bounding box center [570, 195] width 627 height 1589
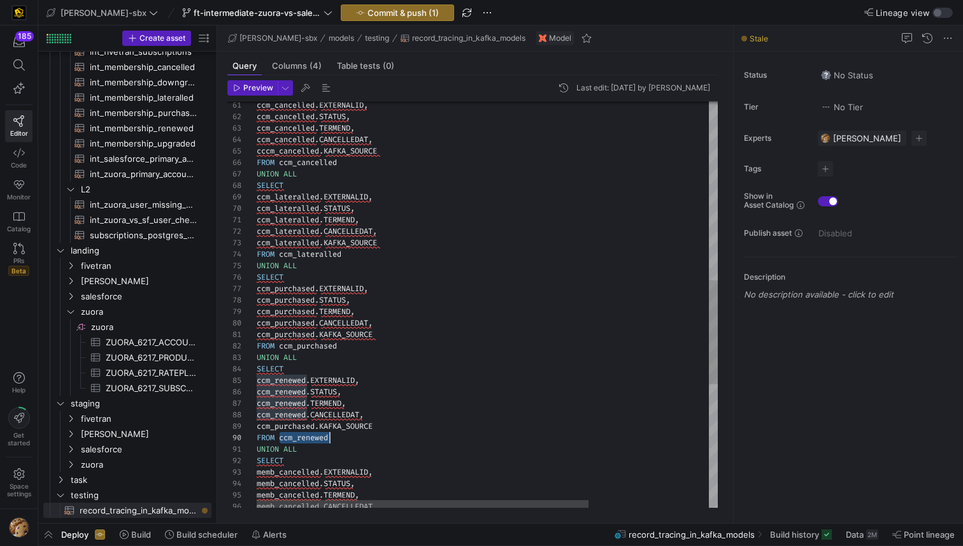
click at [297, 437] on div "SELECT ccm_purchased . EXTERNALID , ccm_purchased . STATUS , ccm_purchased . TE…" at bounding box center [570, 195] width 627 height 1589
click at [290, 426] on div "SELECT ccm_purchased . EXTERNALID , ccm_purchased . STATUS , ccm_purchased . TE…" at bounding box center [570, 195] width 627 height 1589
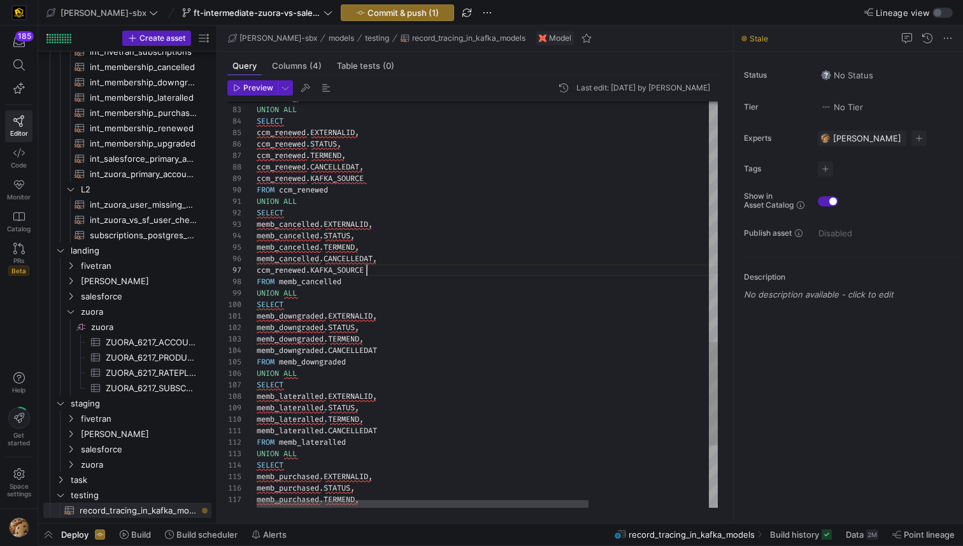
scroll to position [69, 110]
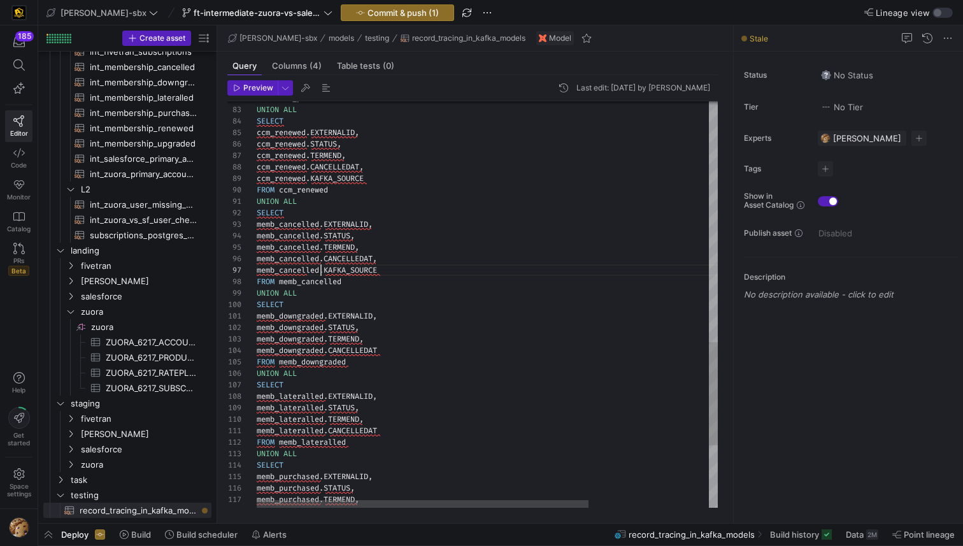
scroll to position [34, 127]
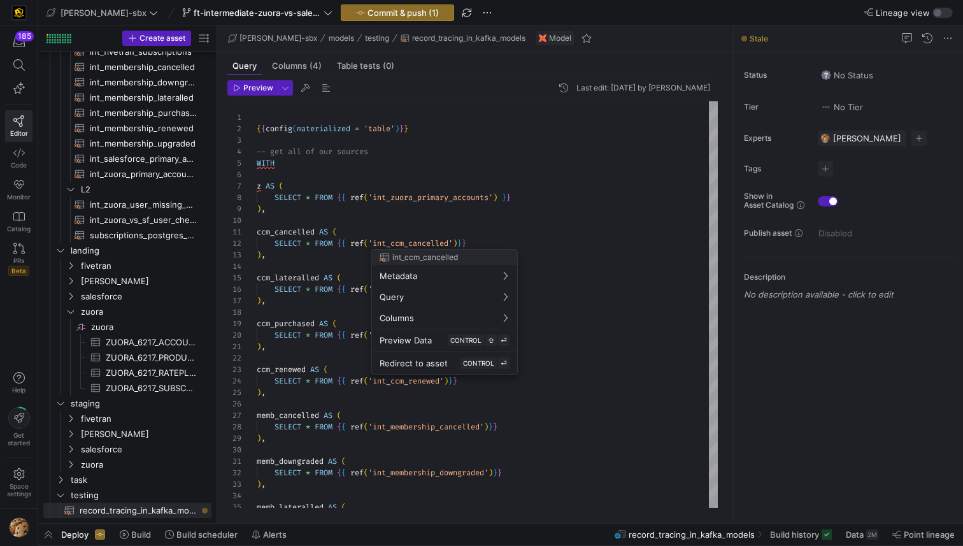
click at [279, 212] on div at bounding box center [481, 273] width 963 height 546
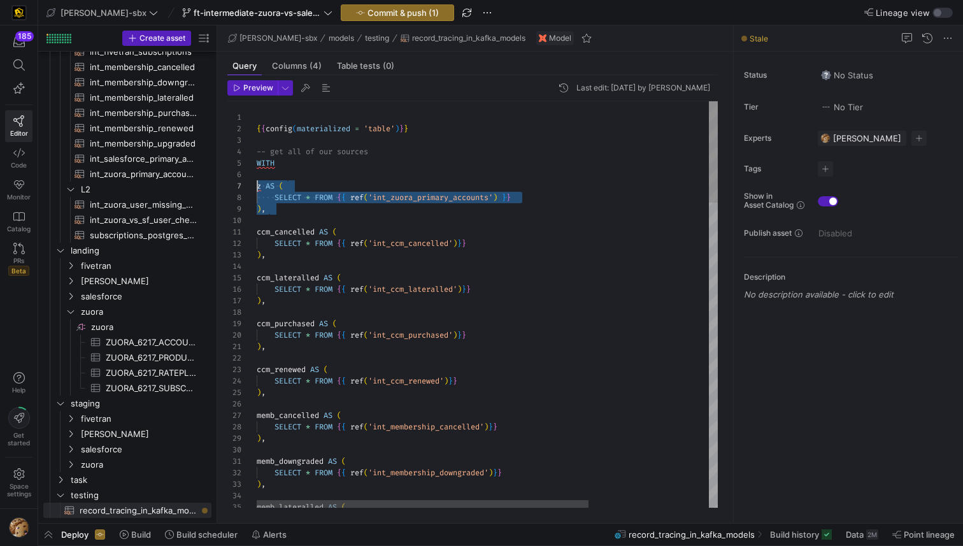
scroll to position [69, 0]
drag, startPoint x: 267, startPoint y: 218, endPoint x: 257, endPoint y: 189, distance: 31.0
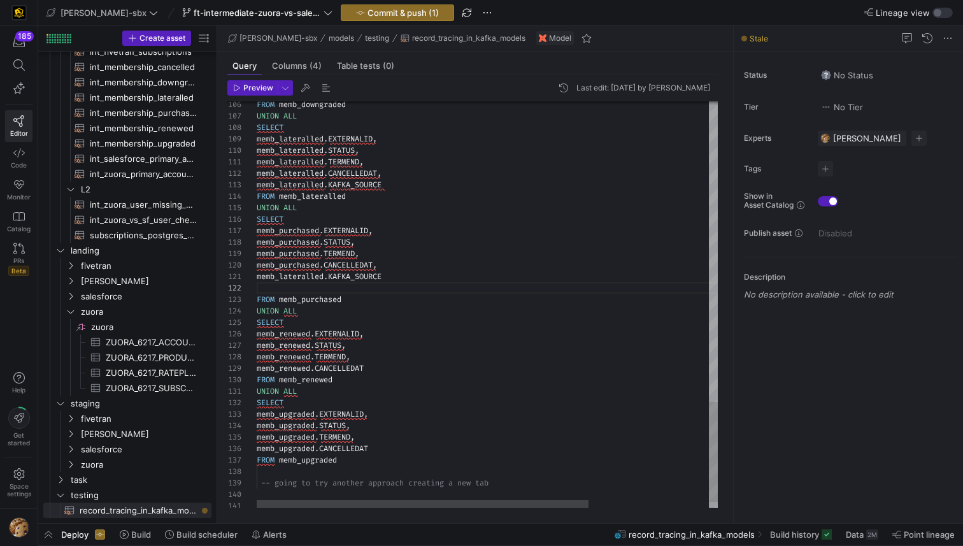
scroll to position [0, 127]
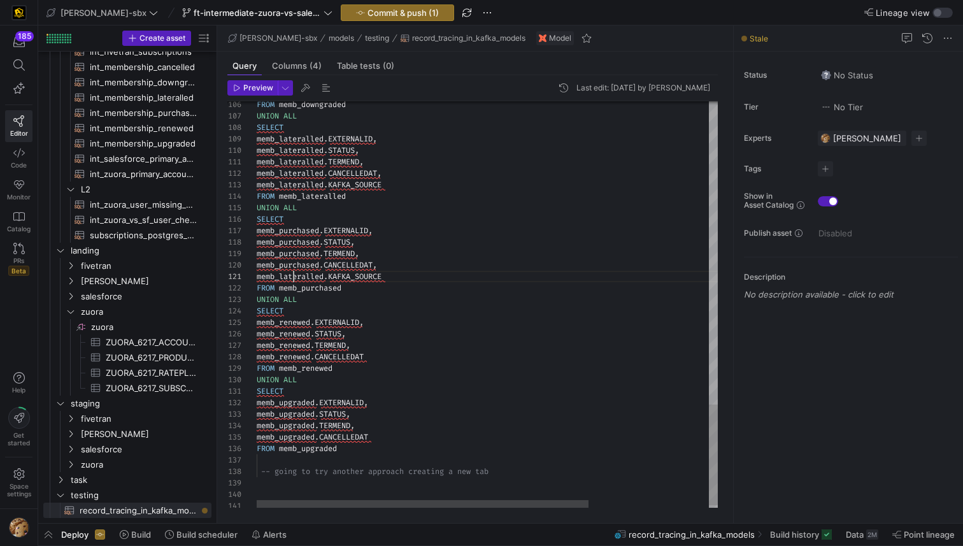
drag, startPoint x: 396, startPoint y: 280, endPoint x: 257, endPoint y: 273, distance: 139.0
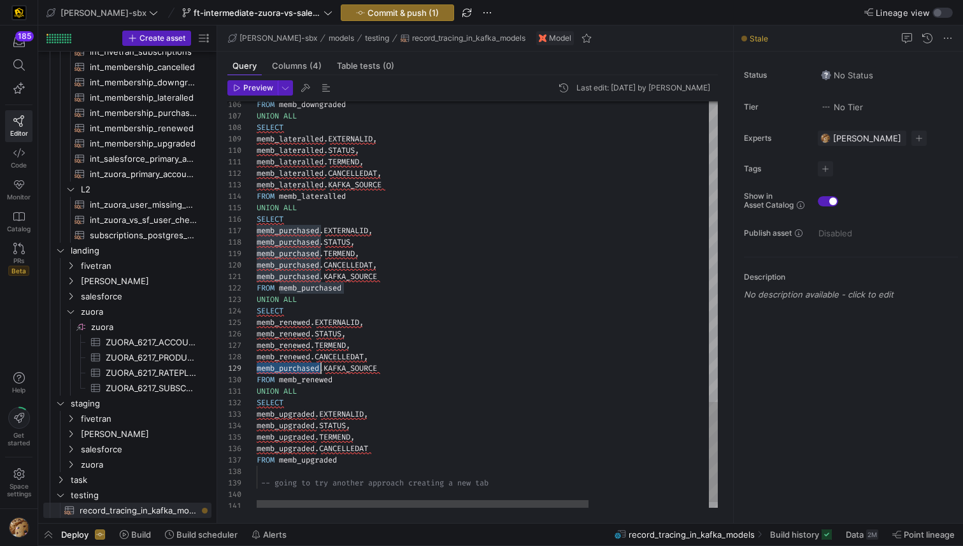
scroll to position [92, 55]
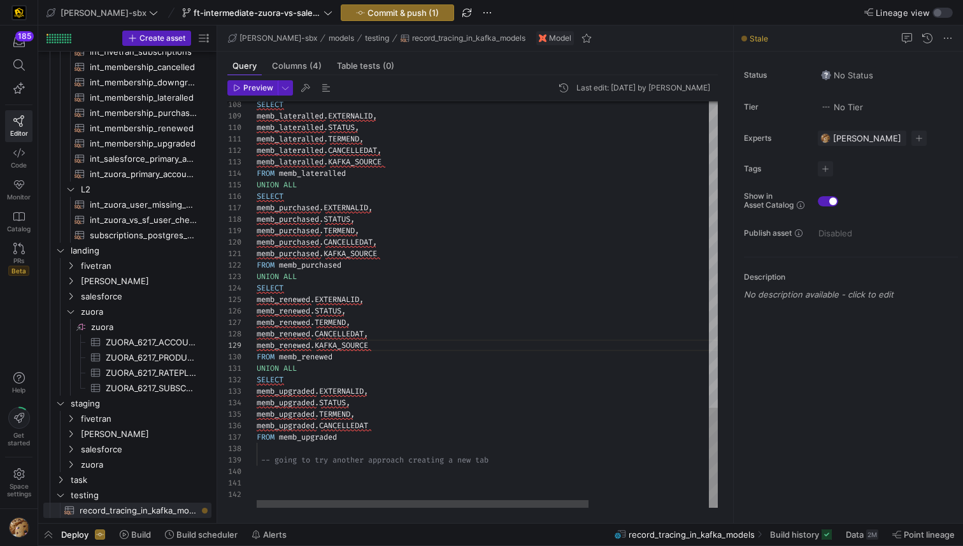
drag, startPoint x: 379, startPoint y: 345, endPoint x: 249, endPoint y: 344, distance: 130.0
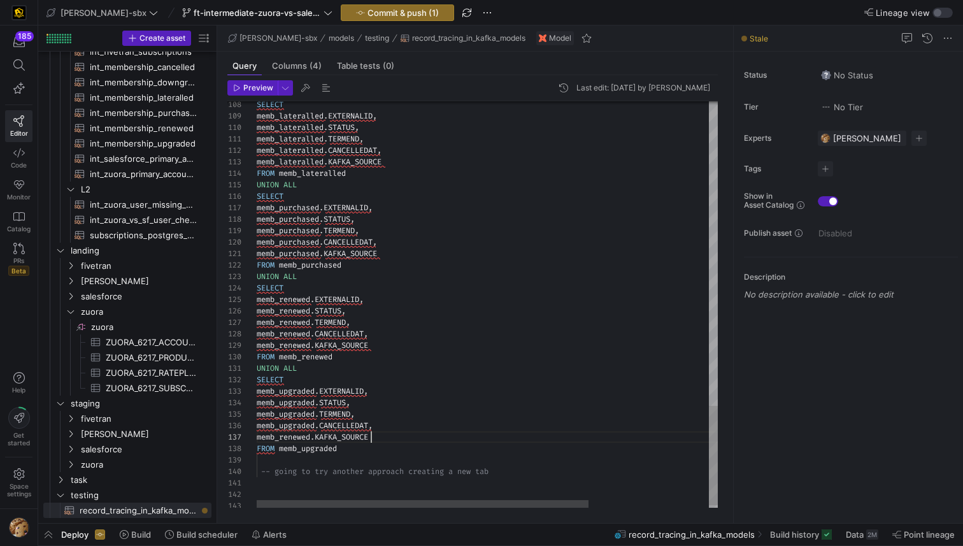
scroll to position [80, 83]
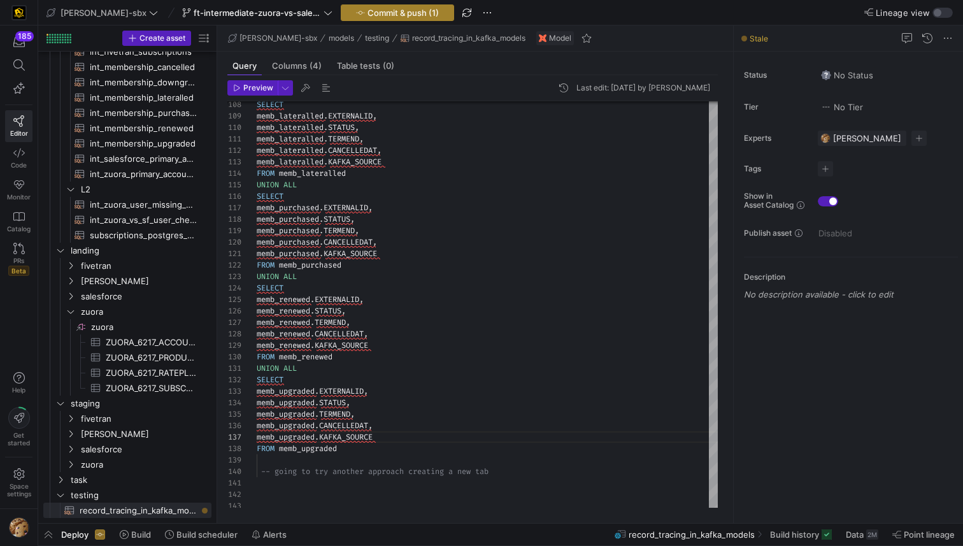
type textarea "UNION ALL SELECT memb_upgraded.EXTERNALID, memb_upgraded.STATUS, memb_upgraded.…"
click at [368, 8] on span "Commit & push (1)" at bounding box center [403, 13] width 71 height 10
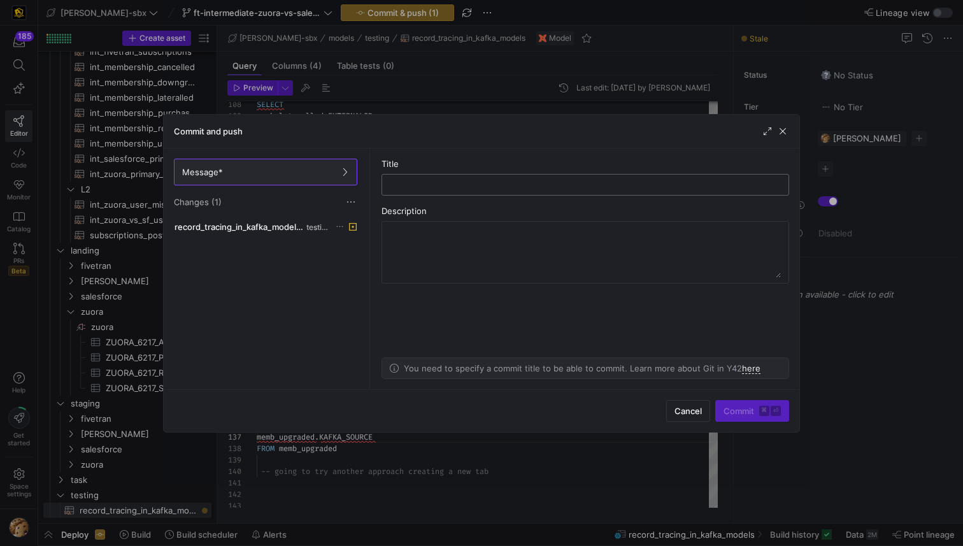
click at [435, 192] on div at bounding box center [585, 185] width 386 height 20
click at [435, 189] on div at bounding box center [585, 185] width 386 height 20
type input "added new field to joined table"
click at [756, 420] on span "submit" at bounding box center [752, 411] width 73 height 20
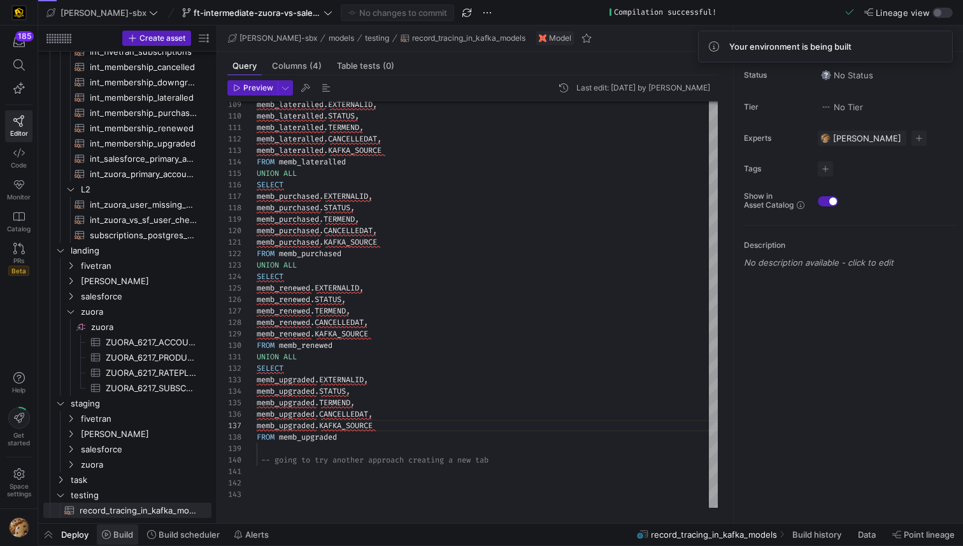
click at [132, 535] on span "Build" at bounding box center [123, 534] width 20 height 10
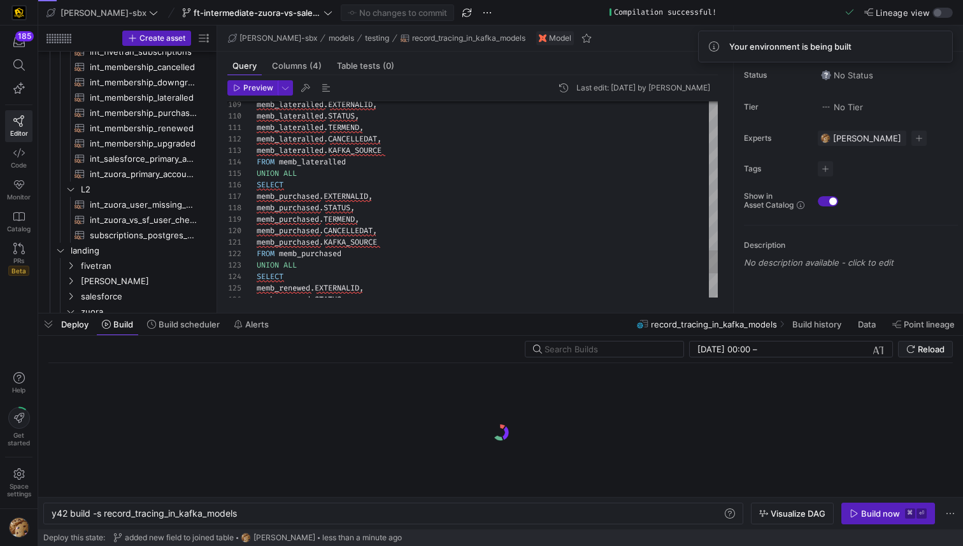
scroll to position [0, 187]
click at [880, 520] on span "button" at bounding box center [888, 513] width 92 height 20
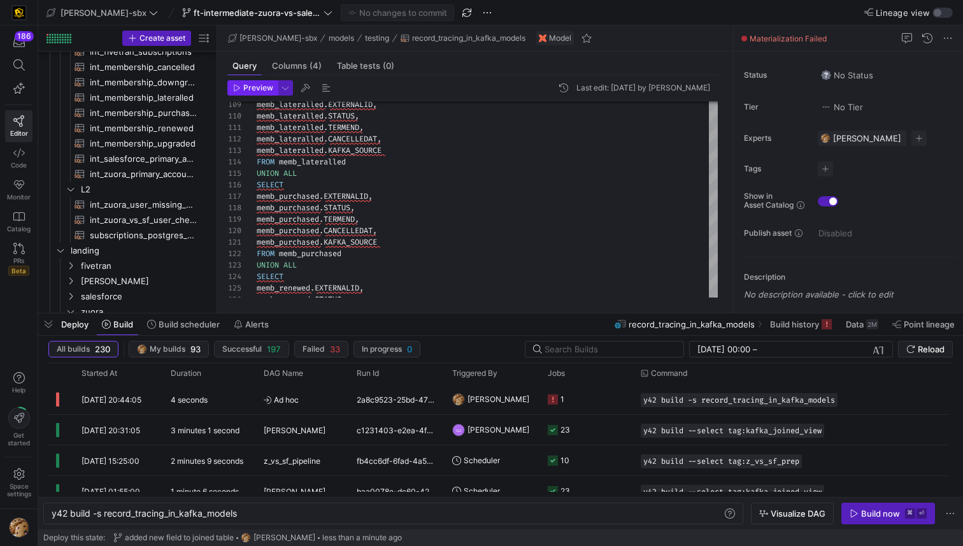
click at [252, 95] on button "Preview" at bounding box center [252, 87] width 50 height 15
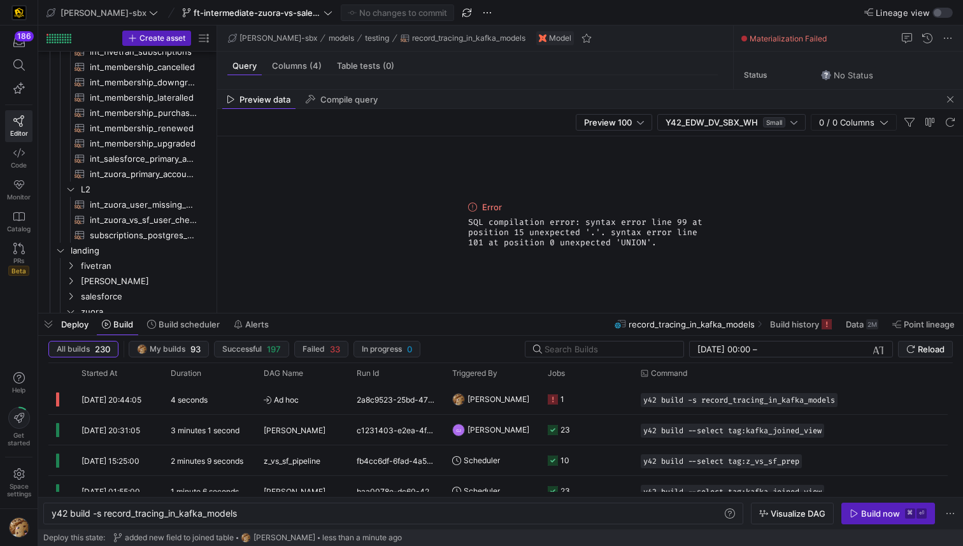
click at [508, 112] on div "Preview 100 Y42_EDW_DV_SBX_WH Small 0 / 0 Columns" at bounding box center [590, 122] width 746 height 27
click at [505, 109] on div "Preview 100 Y42_EDW_DV_SBX_WH Small 0 / 0 Columns" at bounding box center [590, 122] width 746 height 27
click at [952, 95] on span "button" at bounding box center [950, 99] width 15 height 15
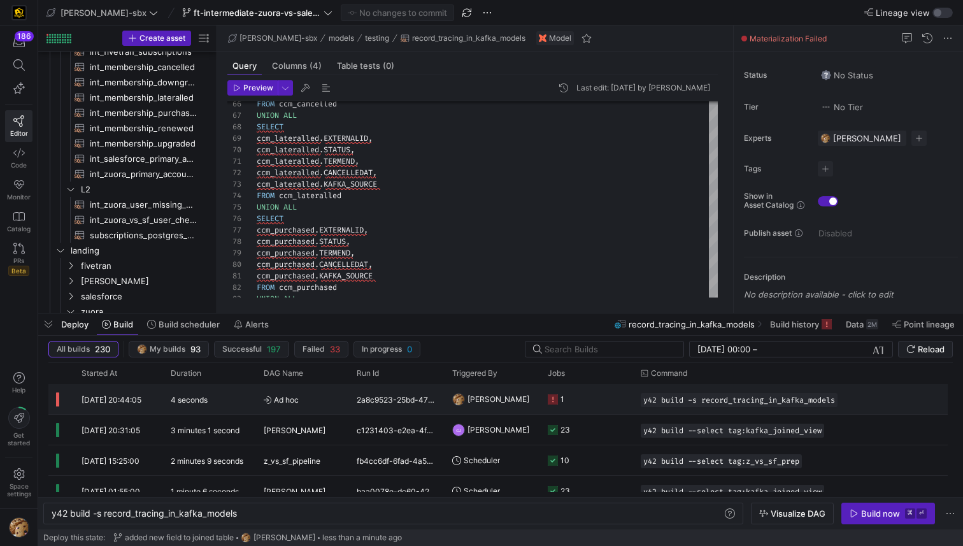
click at [552, 397] on icon "Press SPACE to select this row." at bounding box center [553, 399] width 10 height 10
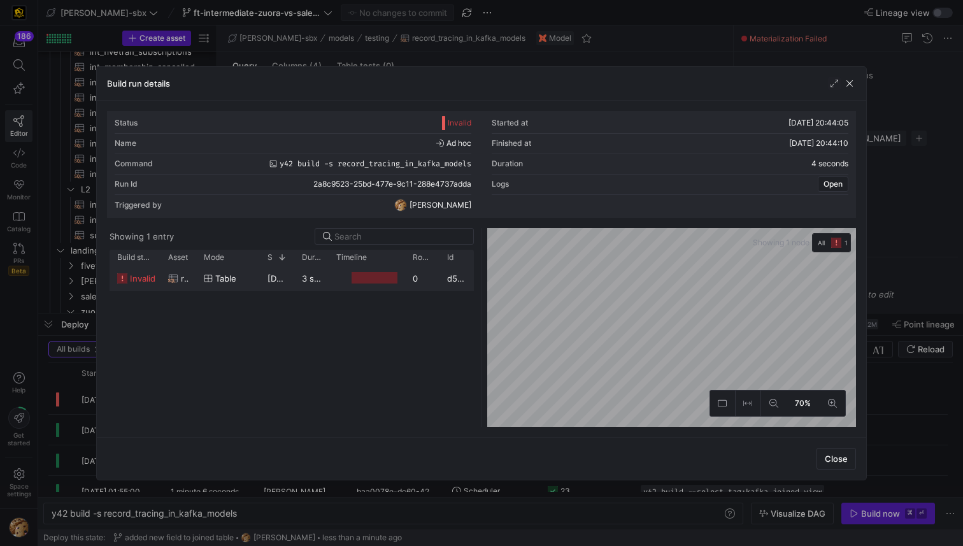
click at [382, 279] on div at bounding box center [375, 278] width 46 height 12
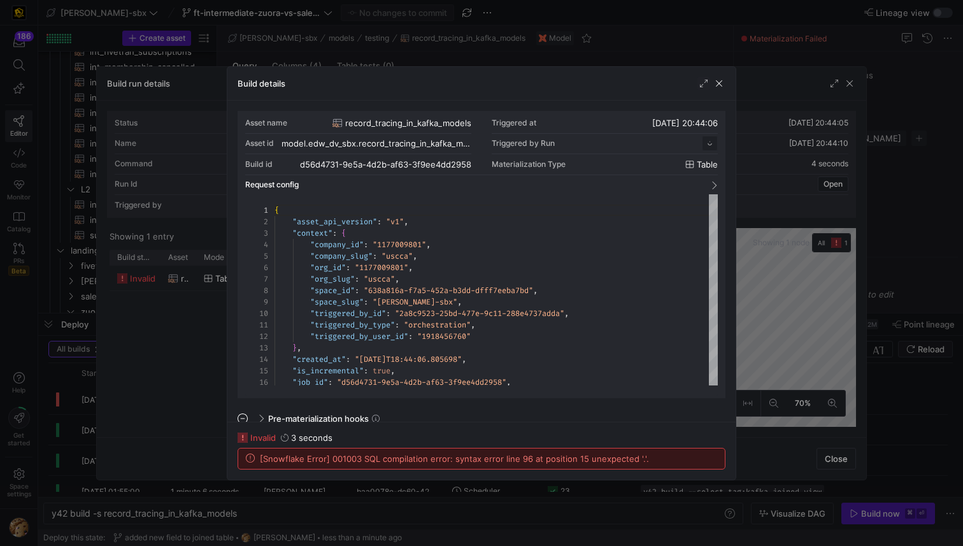
scroll to position [115, 0]
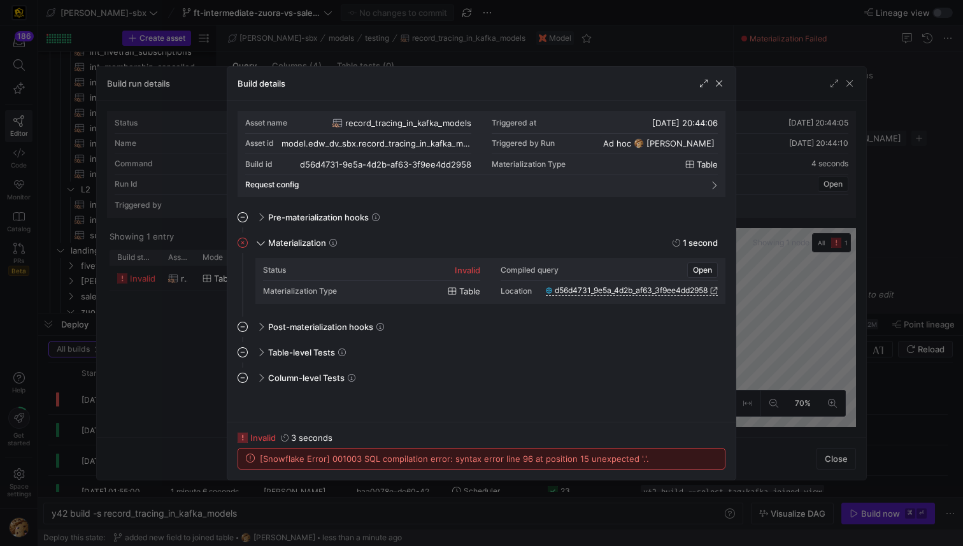
click at [726, 82] on div "Build details" at bounding box center [481, 84] width 508 height 34
click at [852, 78] on div at bounding box center [481, 273] width 963 height 546
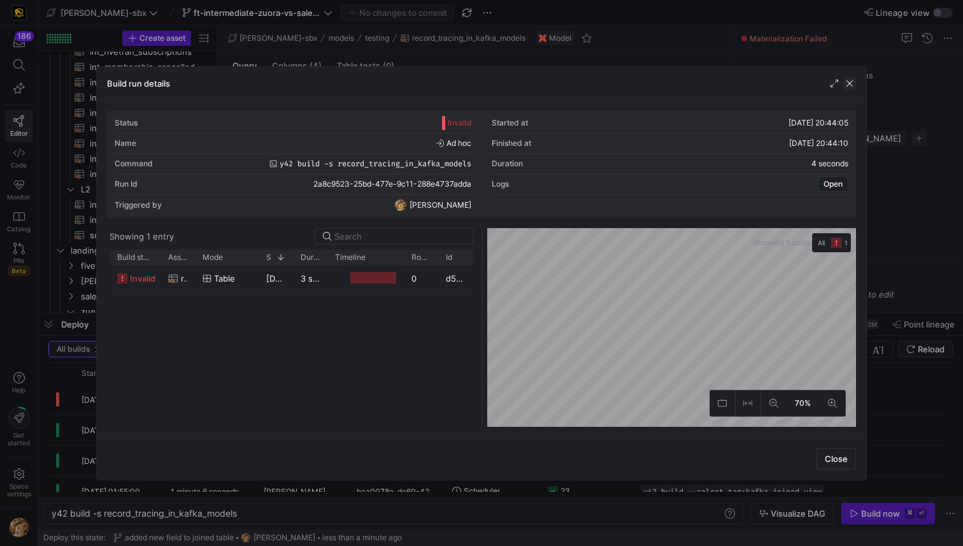
click at [851, 78] on span "button" at bounding box center [849, 83] width 13 height 13
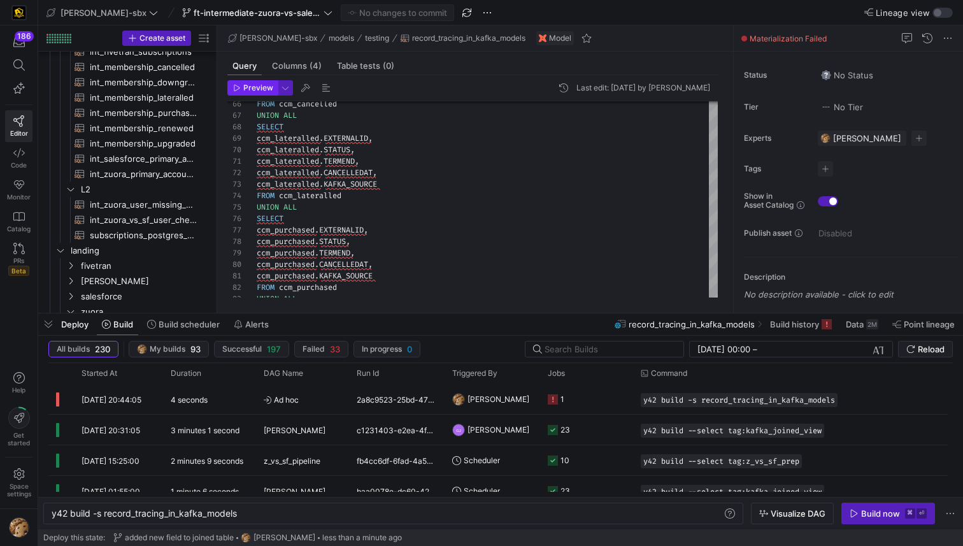
click at [244, 87] on span "Preview" at bounding box center [258, 87] width 30 height 9
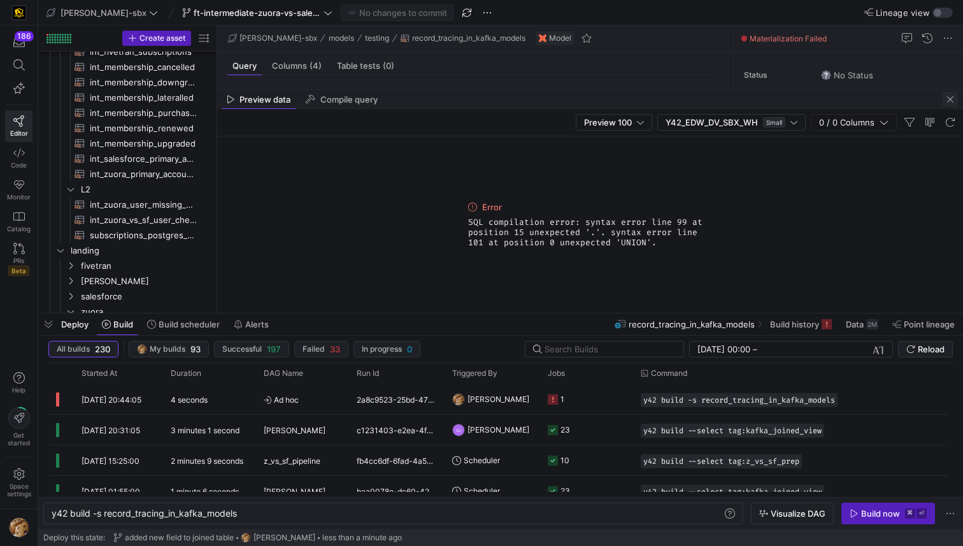
click at [949, 99] on span "button" at bounding box center [950, 99] width 15 height 15
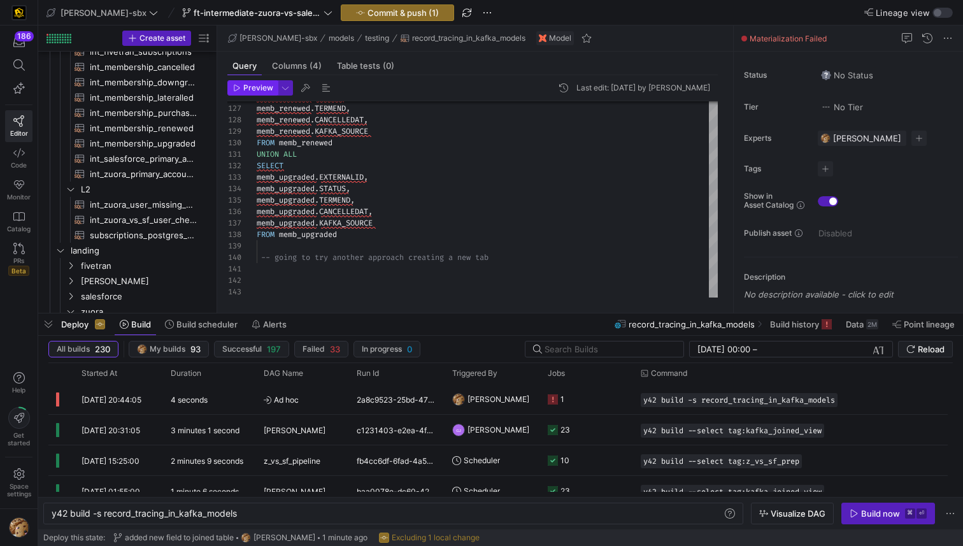
click at [252, 89] on span "Preview" at bounding box center [258, 87] width 30 height 9
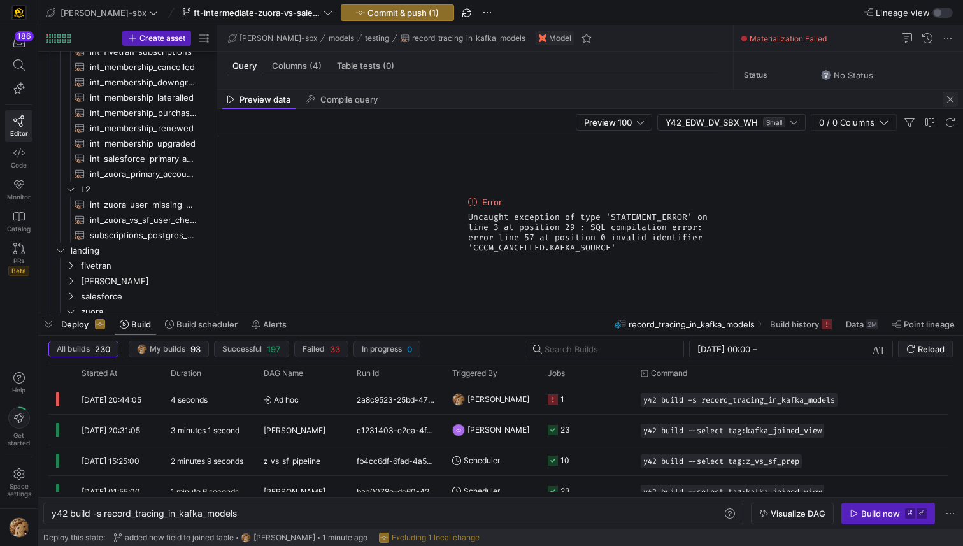
click at [949, 99] on span "button" at bounding box center [950, 99] width 15 height 15
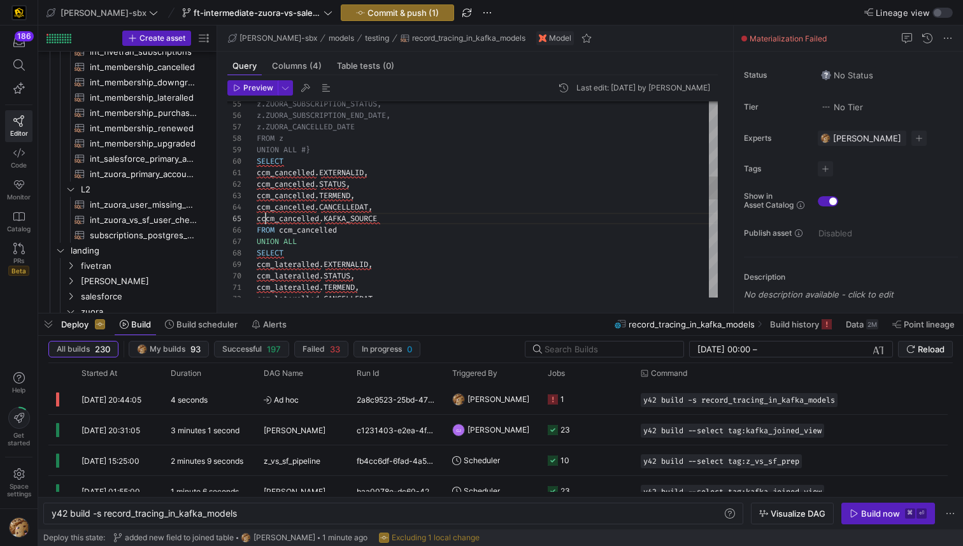
click at [266, 223] on div "ccm_lateralled . CANCELLEDAT , ccm_lateralled . TERMEND , ccm_lateralled . STAT…" at bounding box center [487, 294] width 461 height 1650
type textarea "ccm_cancelled.EXTERNALID, ccm_cancelled.STATUS, ccm_cancelled.TERMEND, ccm_canc…"
click at [249, 89] on span "Preview" at bounding box center [258, 87] width 30 height 9
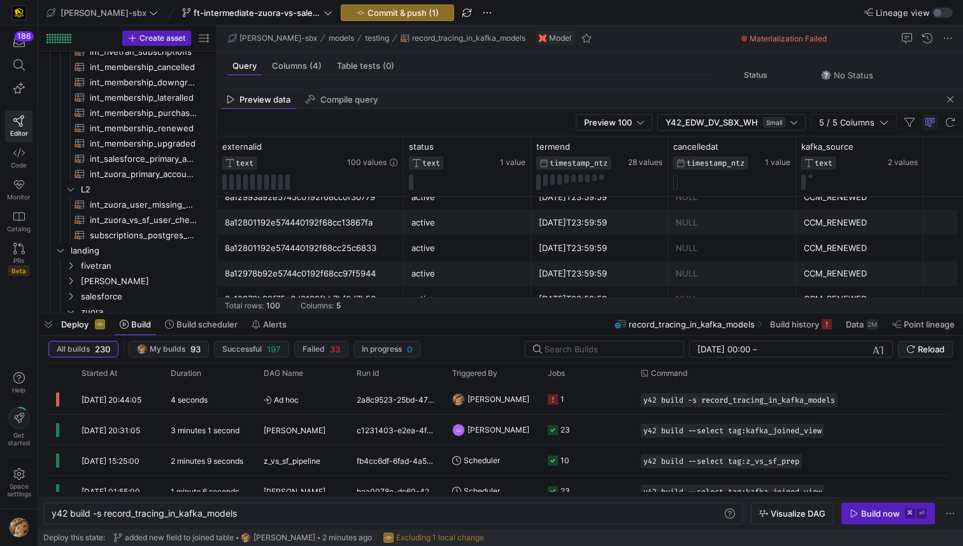
scroll to position [2256, 0]
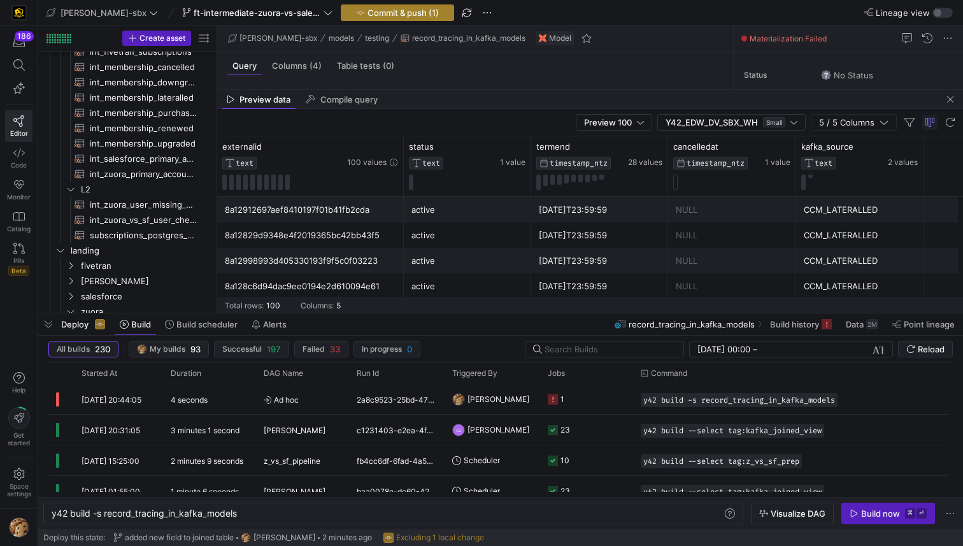
click at [368, 16] on span "Commit & push (1)" at bounding box center [403, 13] width 71 height 10
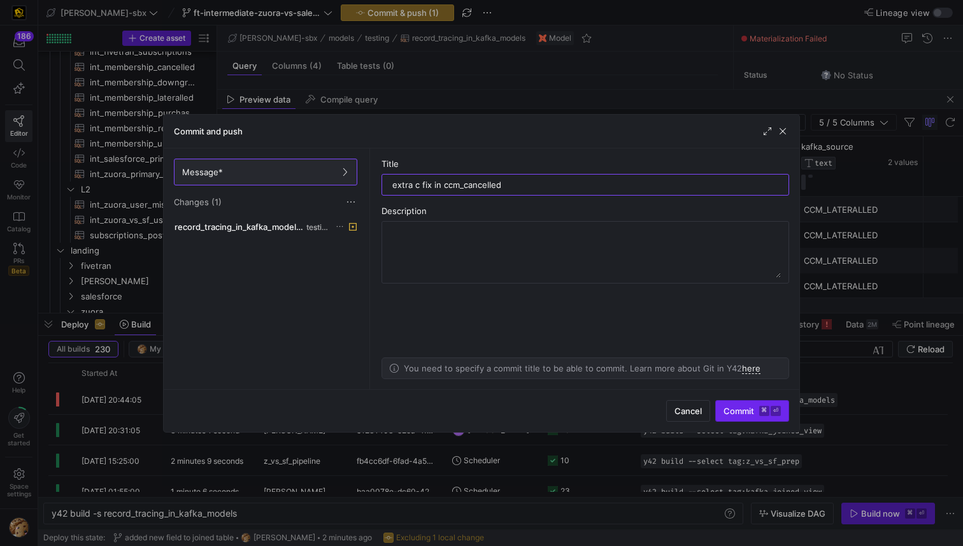
type input "extra c fix in ccm_cancelled"
click at [739, 415] on span "Commit ⌘ ⏎" at bounding box center [752, 411] width 57 height 10
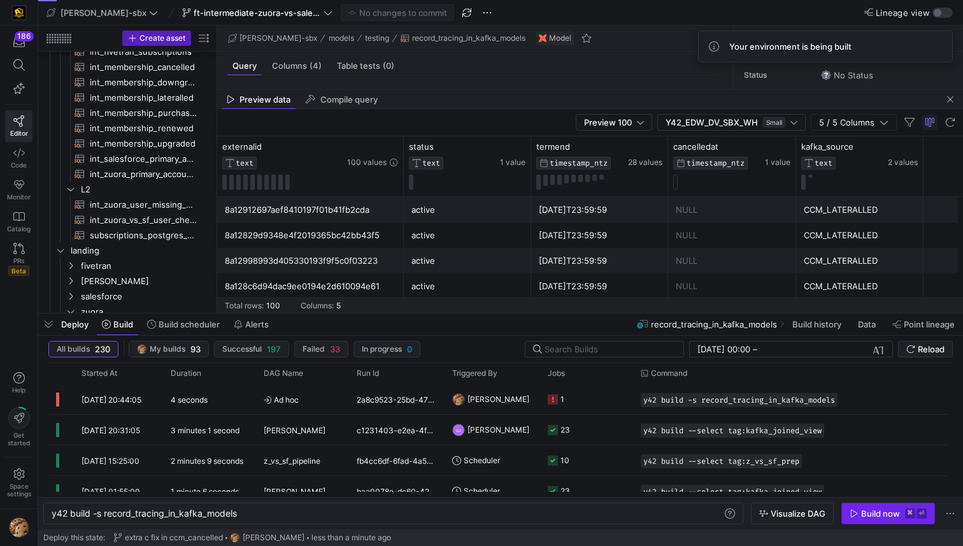
click at [855, 506] on span "button" at bounding box center [888, 513] width 92 height 20
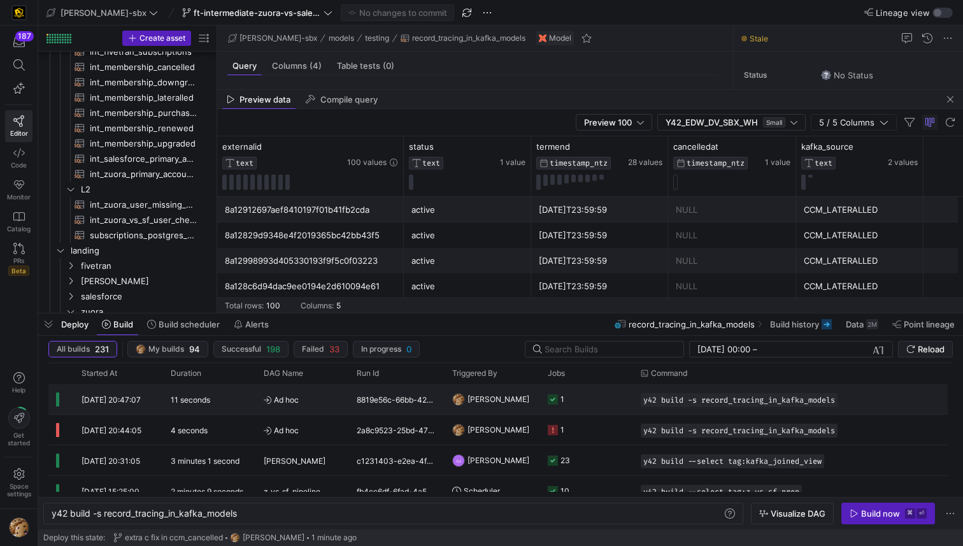
click at [593, 401] on y42-job-status-cell-renderer "1" at bounding box center [587, 399] width 78 height 29
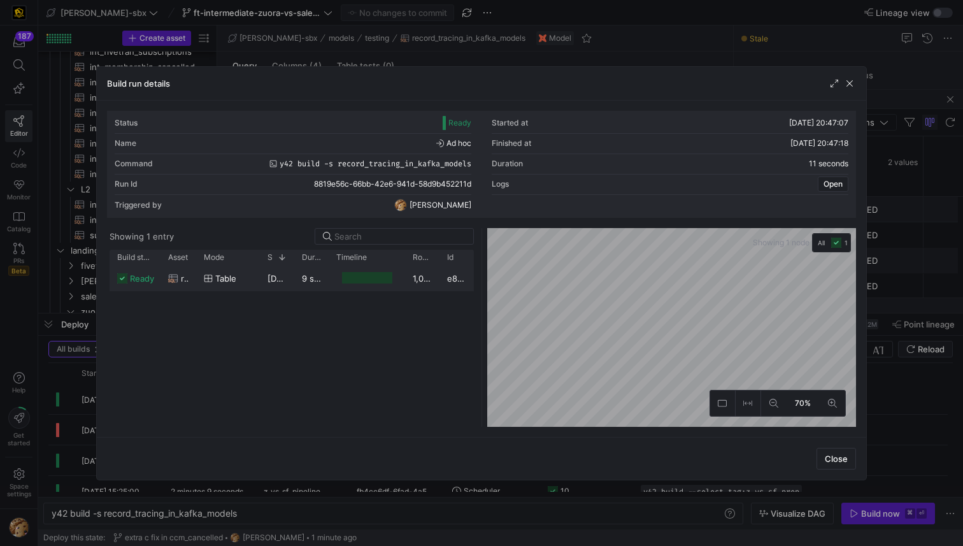
click at [350, 270] on y42-job-duration-timeline-cell-renderer at bounding box center [366, 278] width 61 height 24
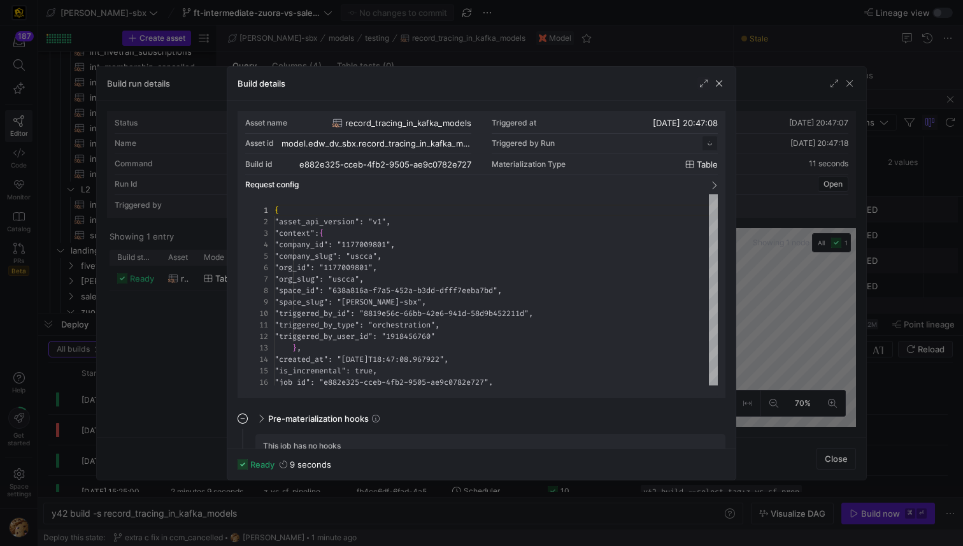
scroll to position [115, 0]
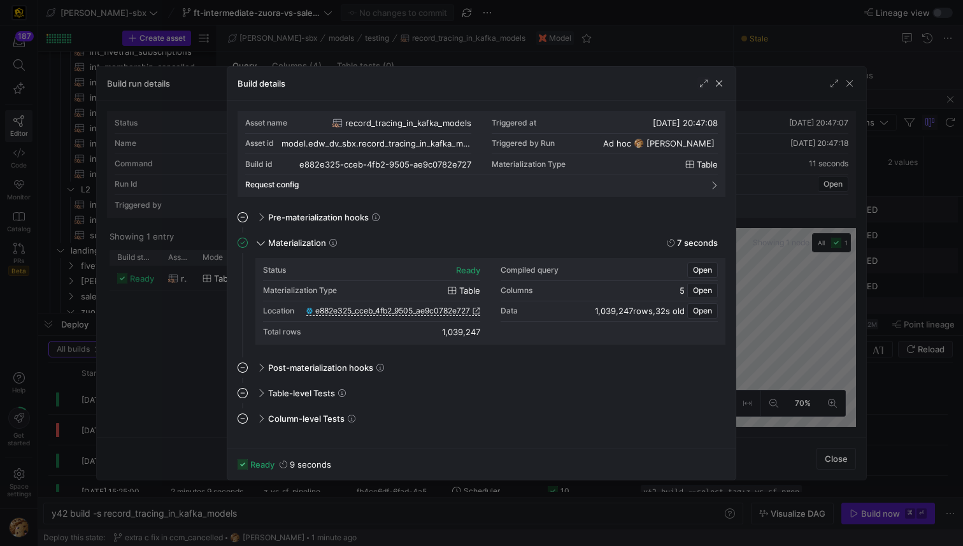
click at [820, 108] on div at bounding box center [481, 273] width 963 height 546
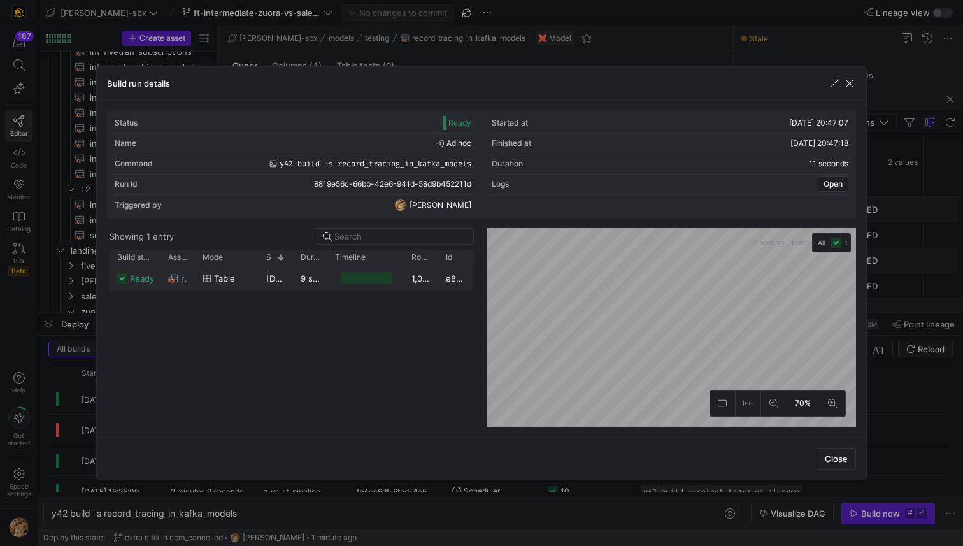
click at [355, 276] on div "Press SPACE to select this row." at bounding box center [366, 278] width 50 height 12
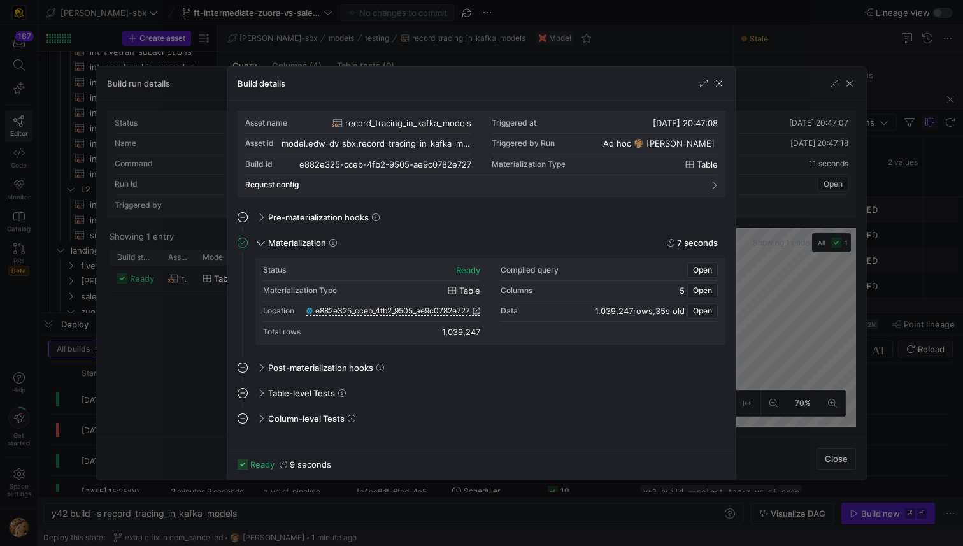
click at [438, 301] on div "Location e882e325_cceb_4fb2_9505_ae9c0782e727" at bounding box center [371, 311] width 217 height 20
click at [429, 310] on span "e882e325_cceb_4fb2_9505_ae9c0782e727" at bounding box center [392, 310] width 155 height 9
